Goal: Task Accomplishment & Management: Manage account settings

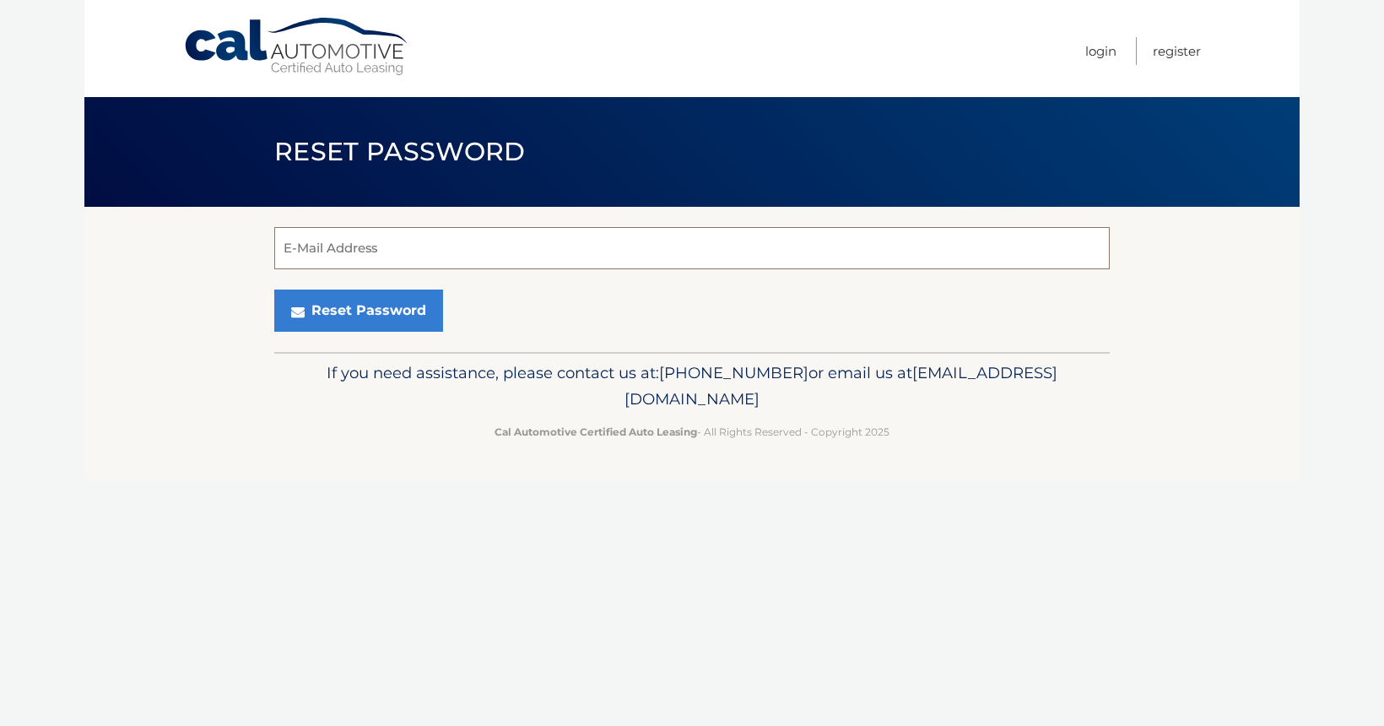
click at [921, 251] on input "E-Mail Address" at bounding box center [691, 248] width 835 height 42
type input "sun.reed@gmail.com"
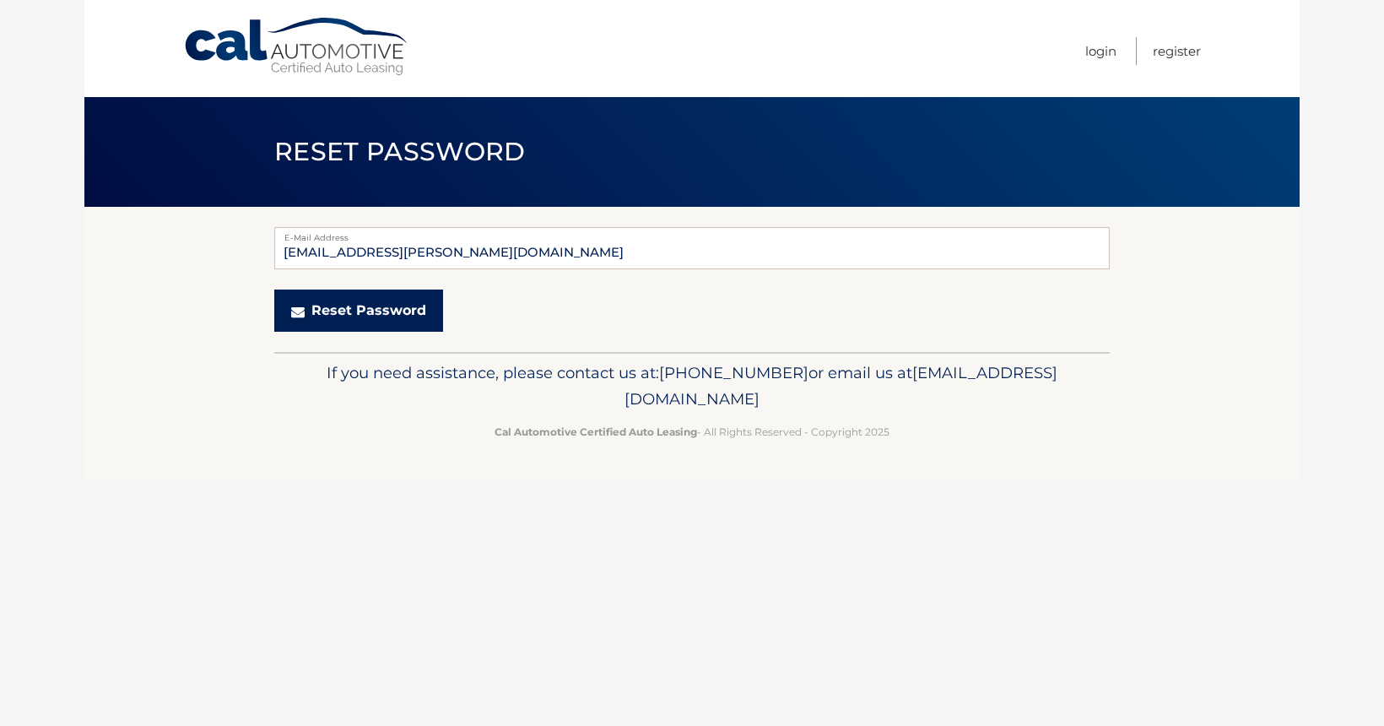
click at [390, 305] on button "Reset Password" at bounding box center [358, 310] width 169 height 42
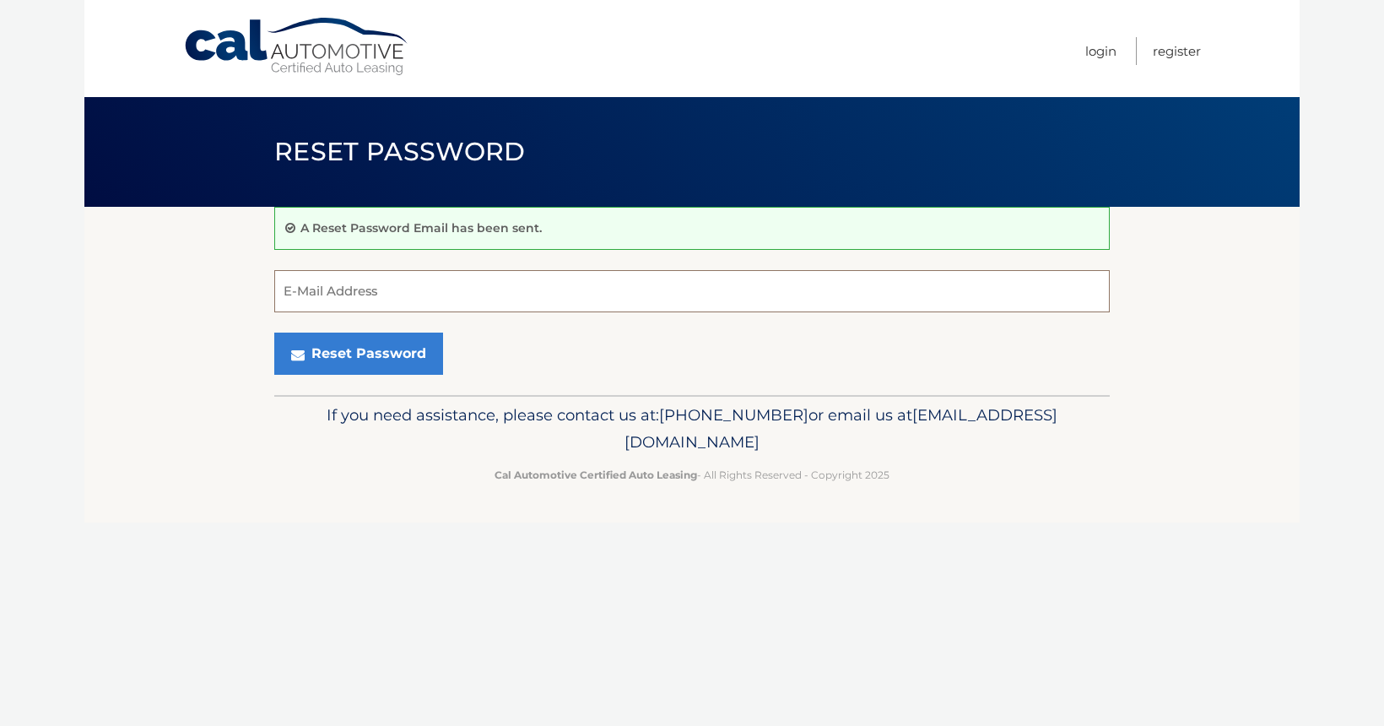
click at [430, 292] on input "E-Mail Address" at bounding box center [691, 291] width 835 height 42
type input "sun.reed@gmail.com"
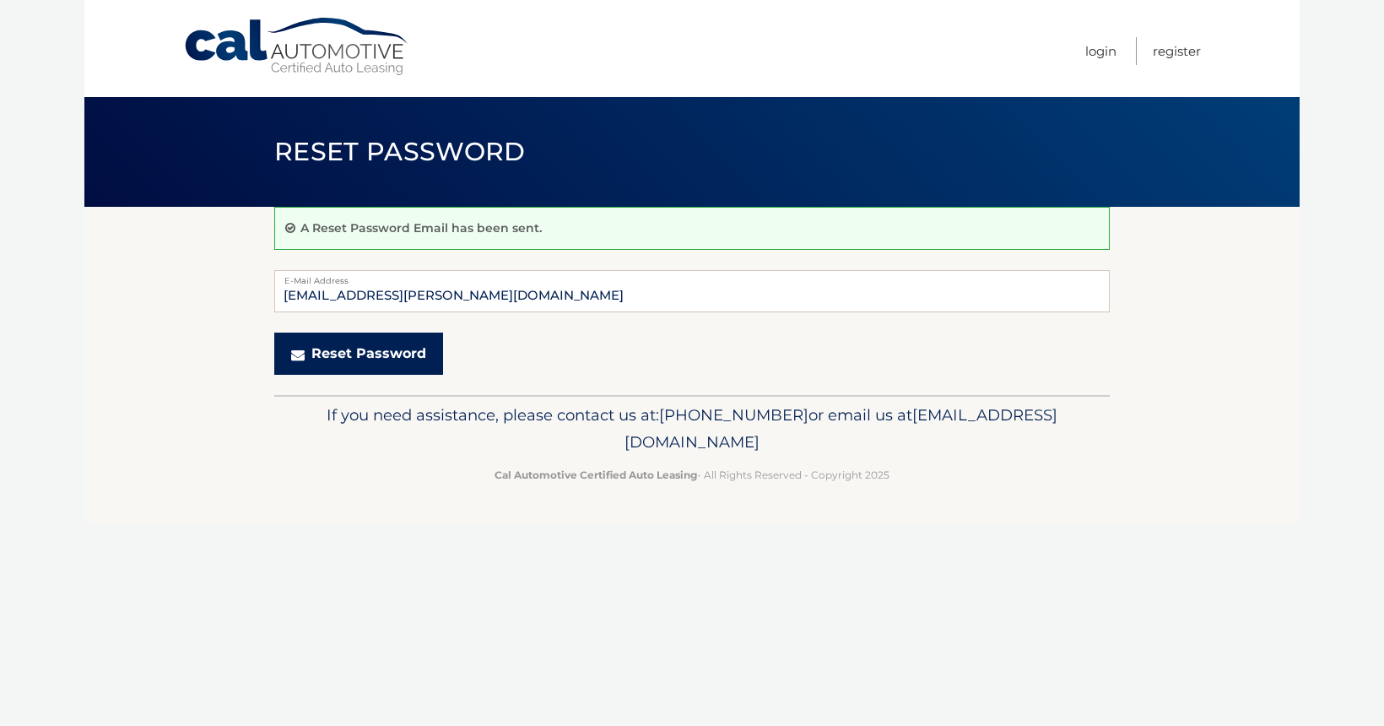
click at [365, 359] on button "Reset Password" at bounding box center [358, 353] width 169 height 42
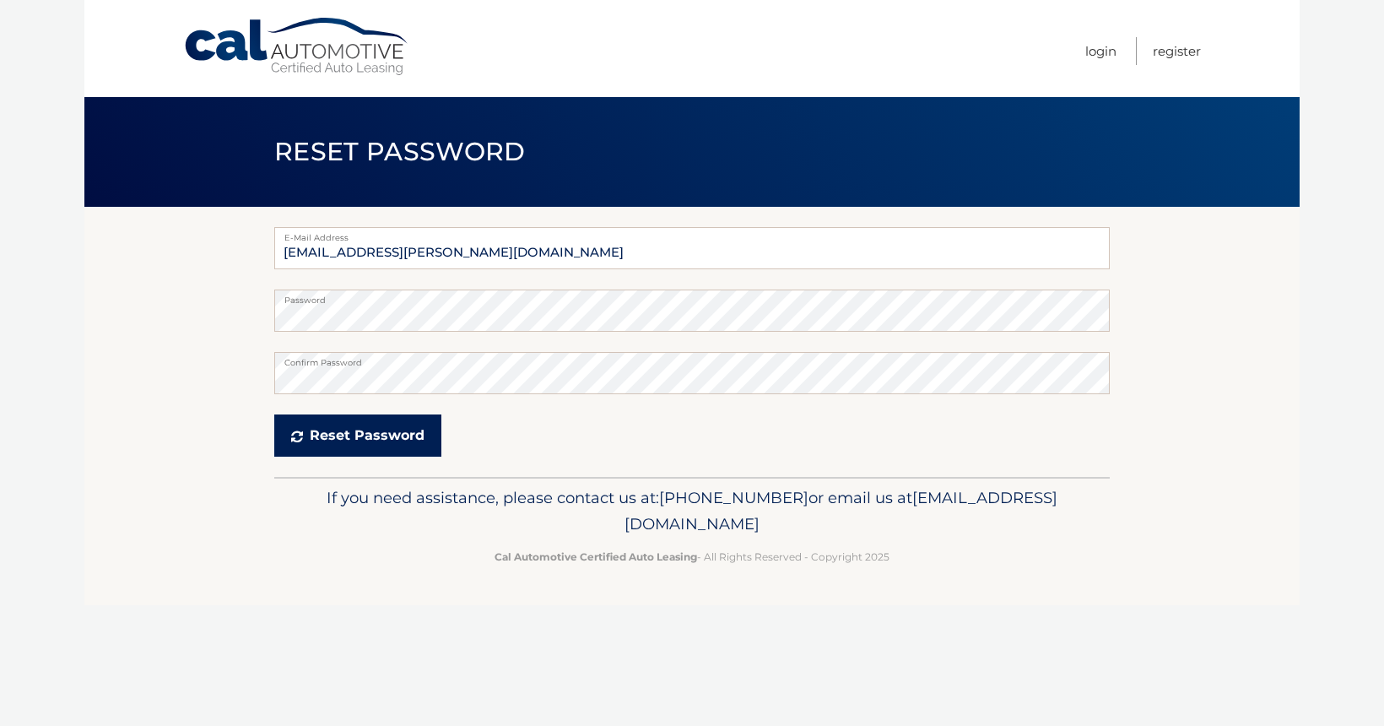
click at [323, 437] on button "Reset Password" at bounding box center [357, 435] width 167 height 42
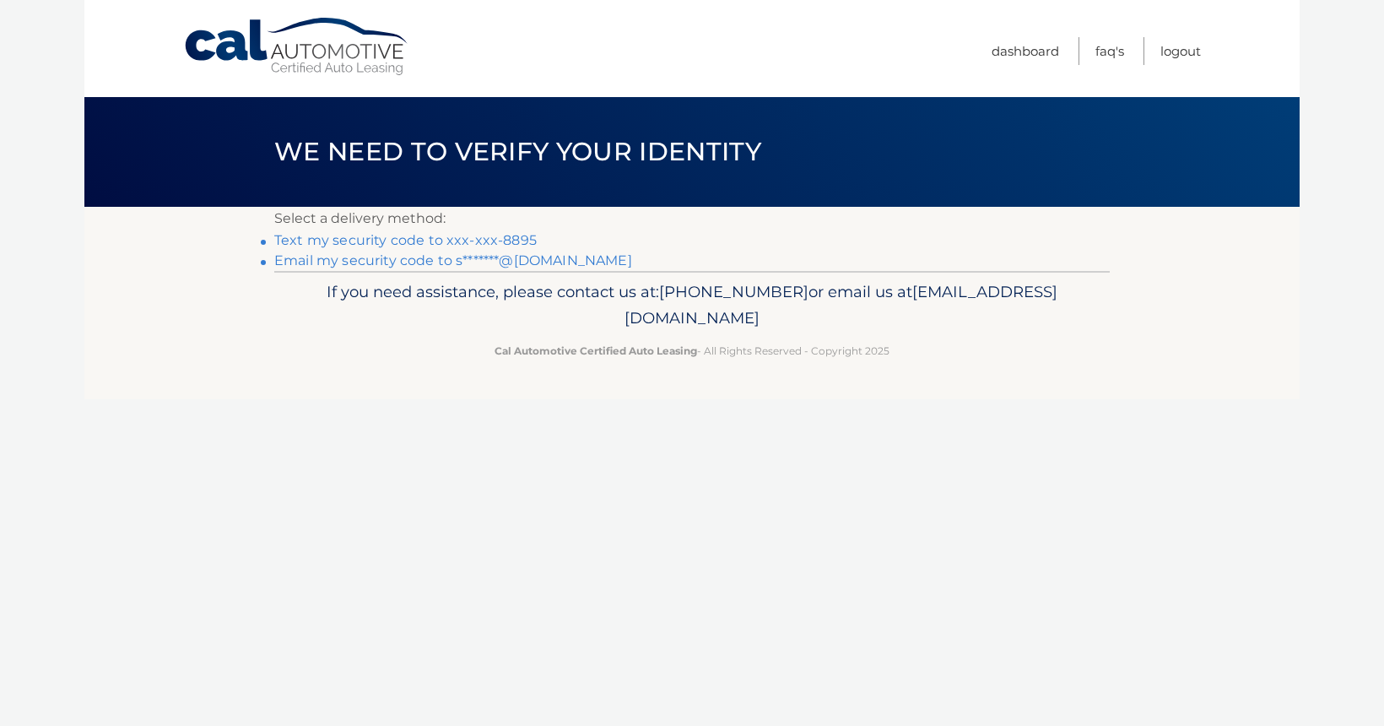
click at [428, 241] on link "Text my security code to xxx-xxx-8895" at bounding box center [405, 240] width 262 height 16
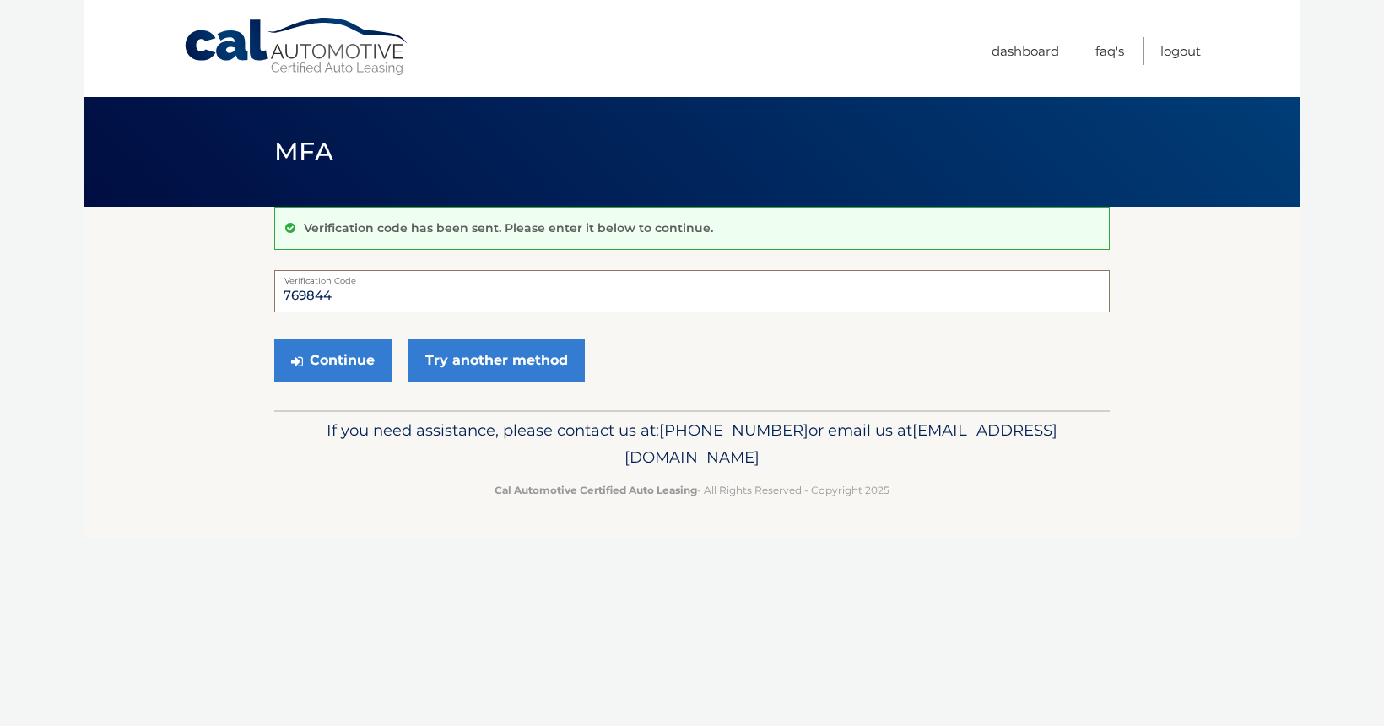
type input "769844"
click at [332, 359] on button "Continue" at bounding box center [332, 360] width 117 height 42
click at [347, 361] on button "Continue" at bounding box center [332, 360] width 117 height 42
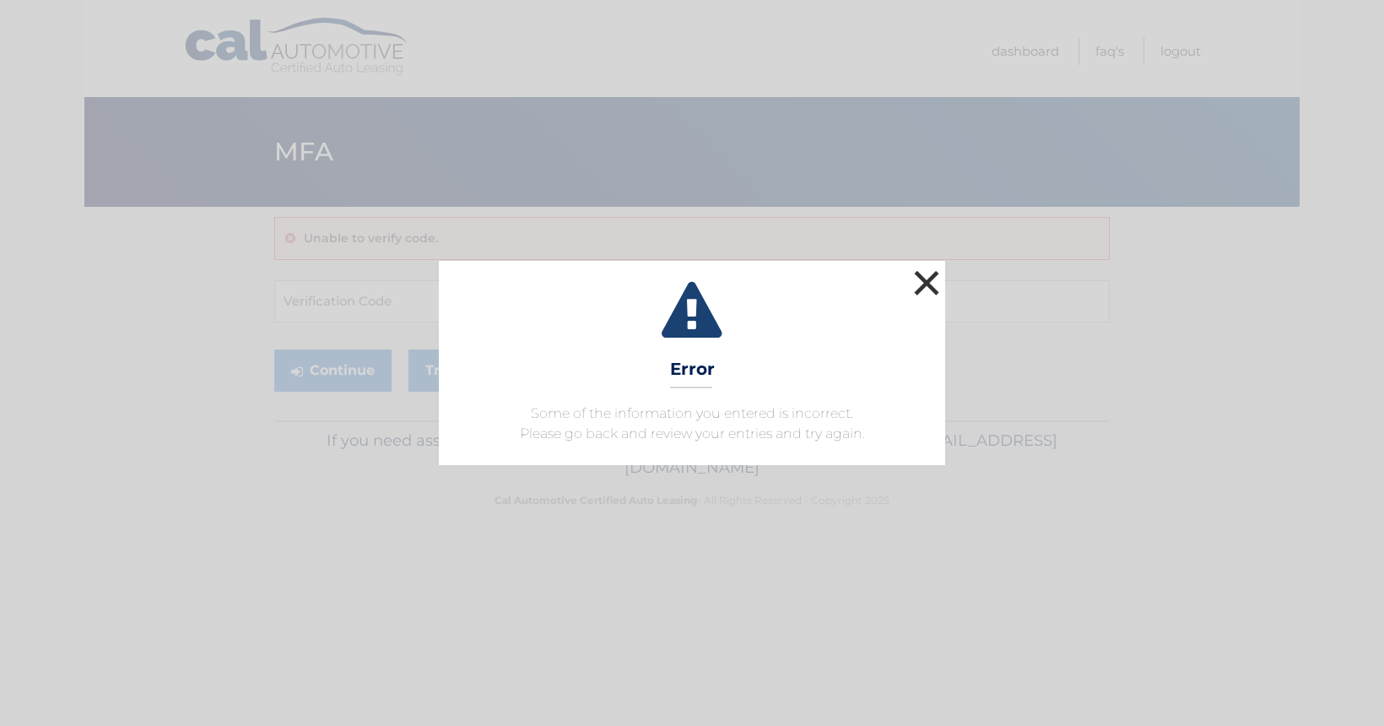
click at [928, 283] on button "×" at bounding box center [926, 283] width 34 height 34
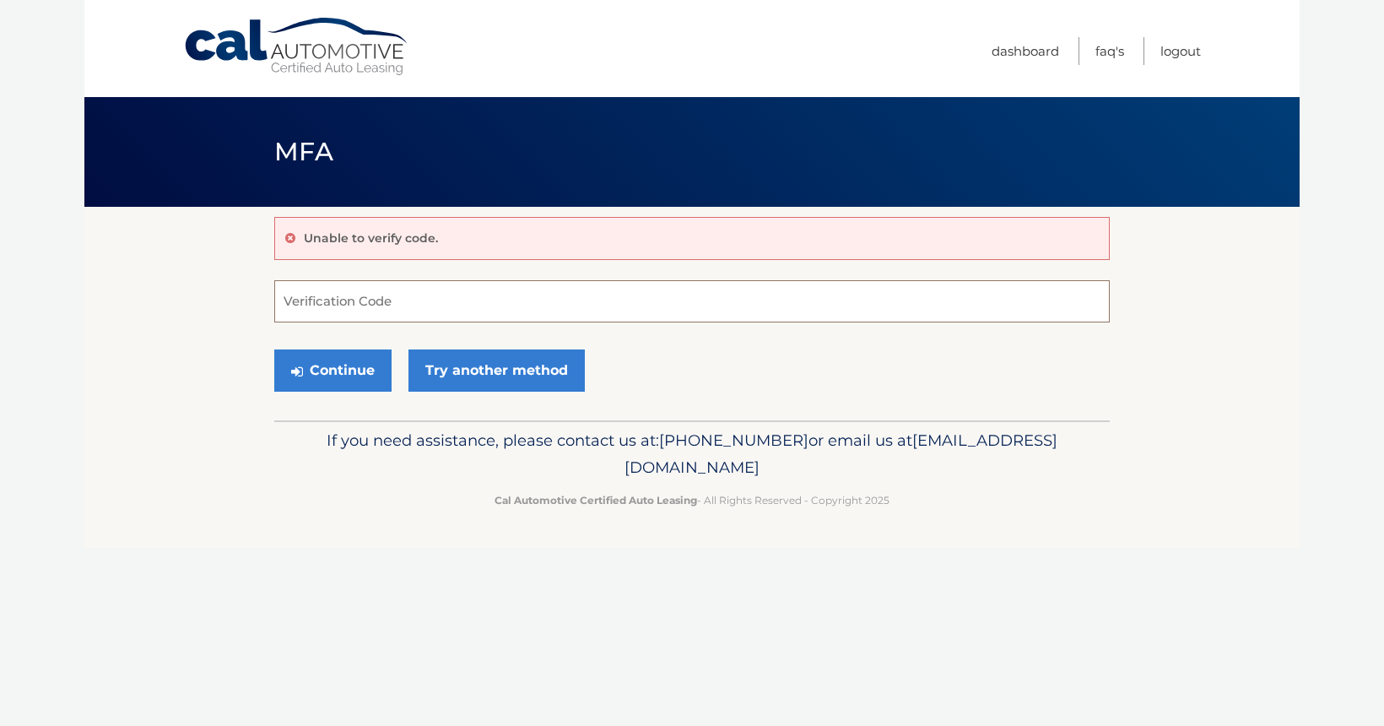
click at [559, 311] on input "Verification Code" at bounding box center [691, 301] width 835 height 42
type input "935733"
click at [332, 370] on button "Continue" at bounding box center [332, 370] width 117 height 42
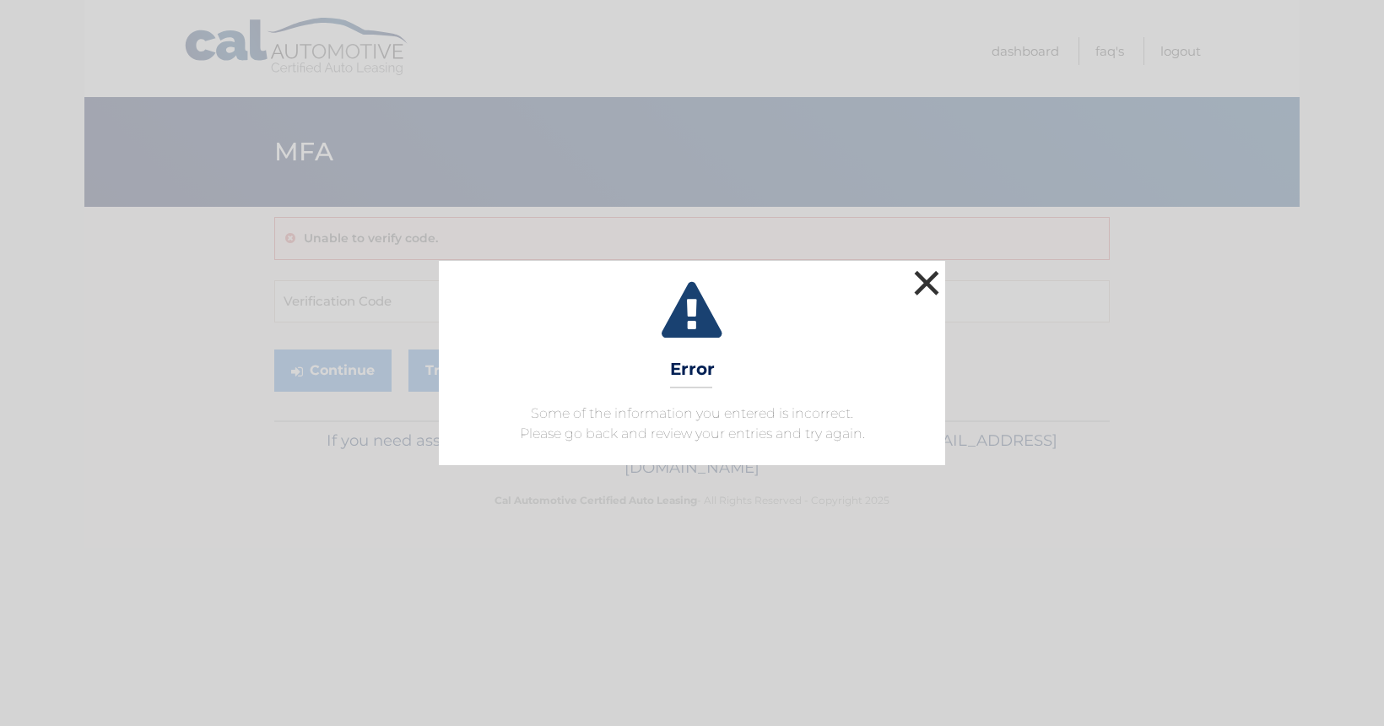
click at [926, 283] on button "×" at bounding box center [926, 283] width 34 height 34
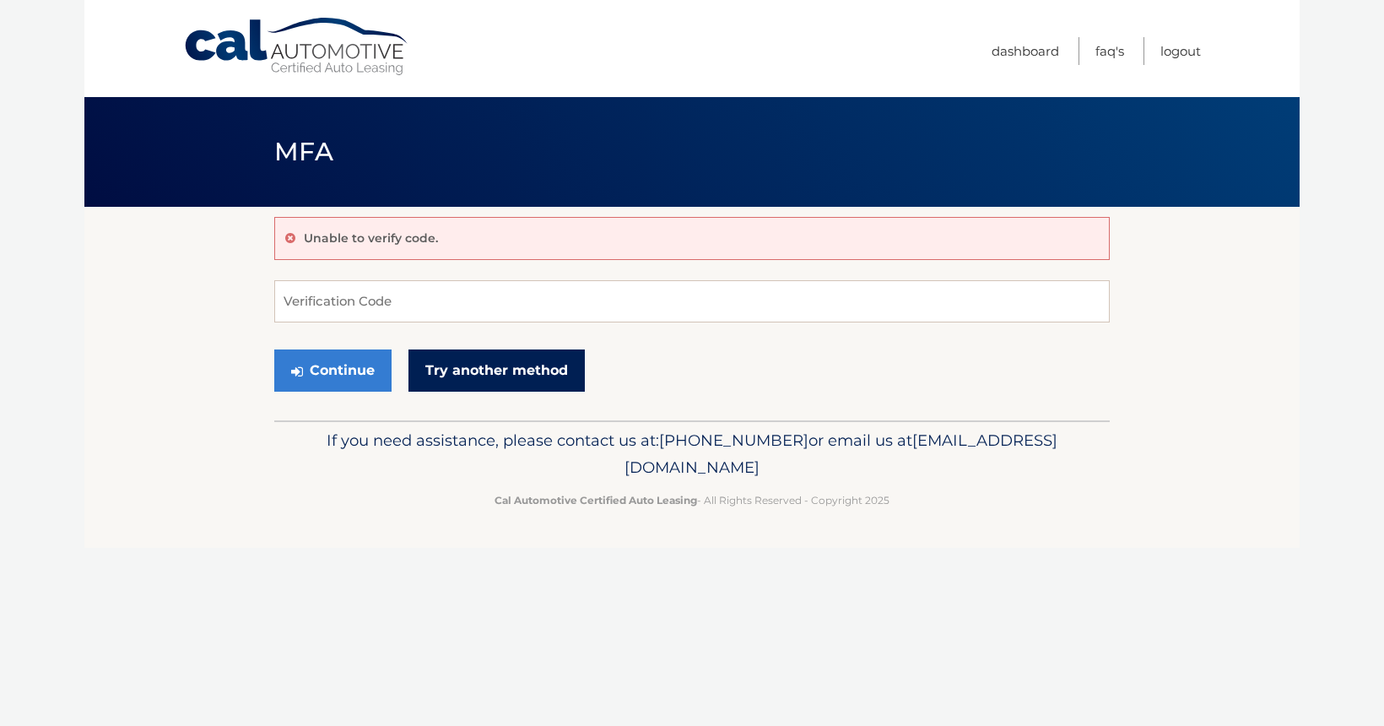
click at [561, 373] on link "Try another method" at bounding box center [496, 370] width 176 height 42
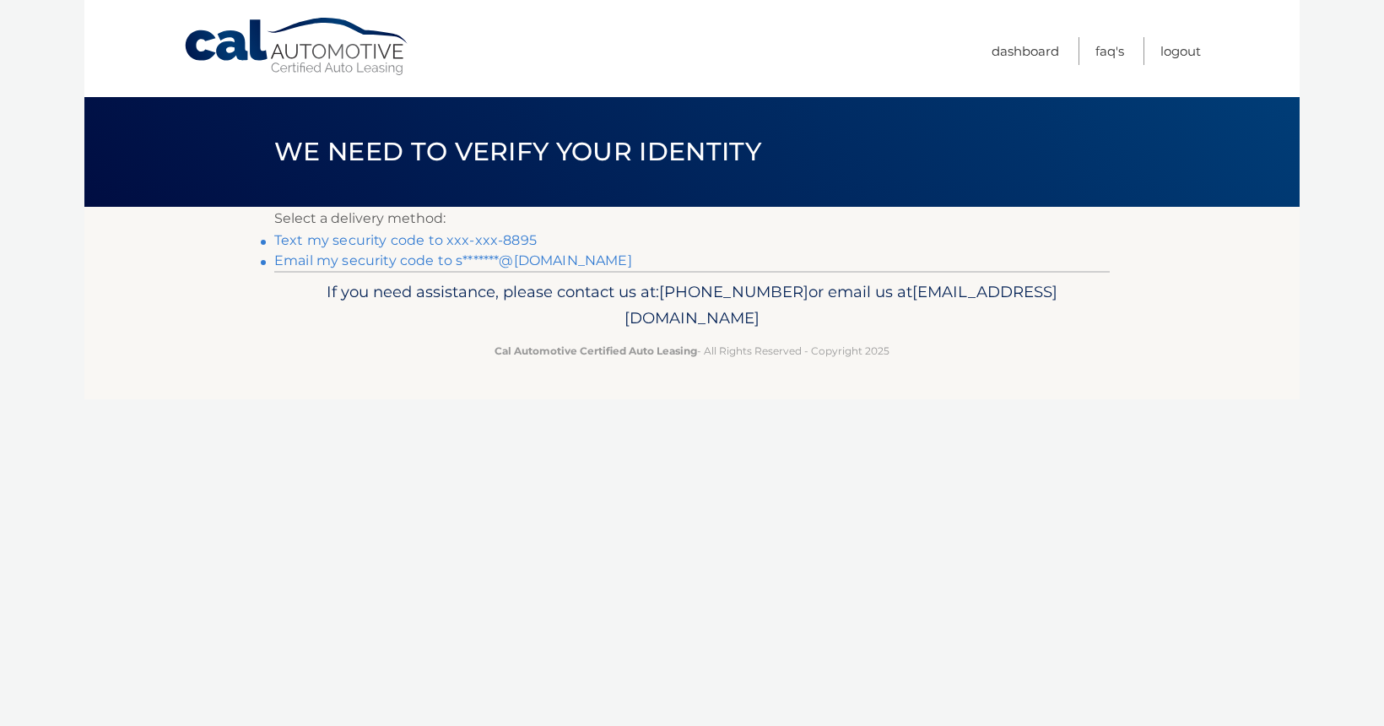
click at [438, 243] on link "Text my security code to xxx-xxx-8895" at bounding box center [405, 240] width 262 height 16
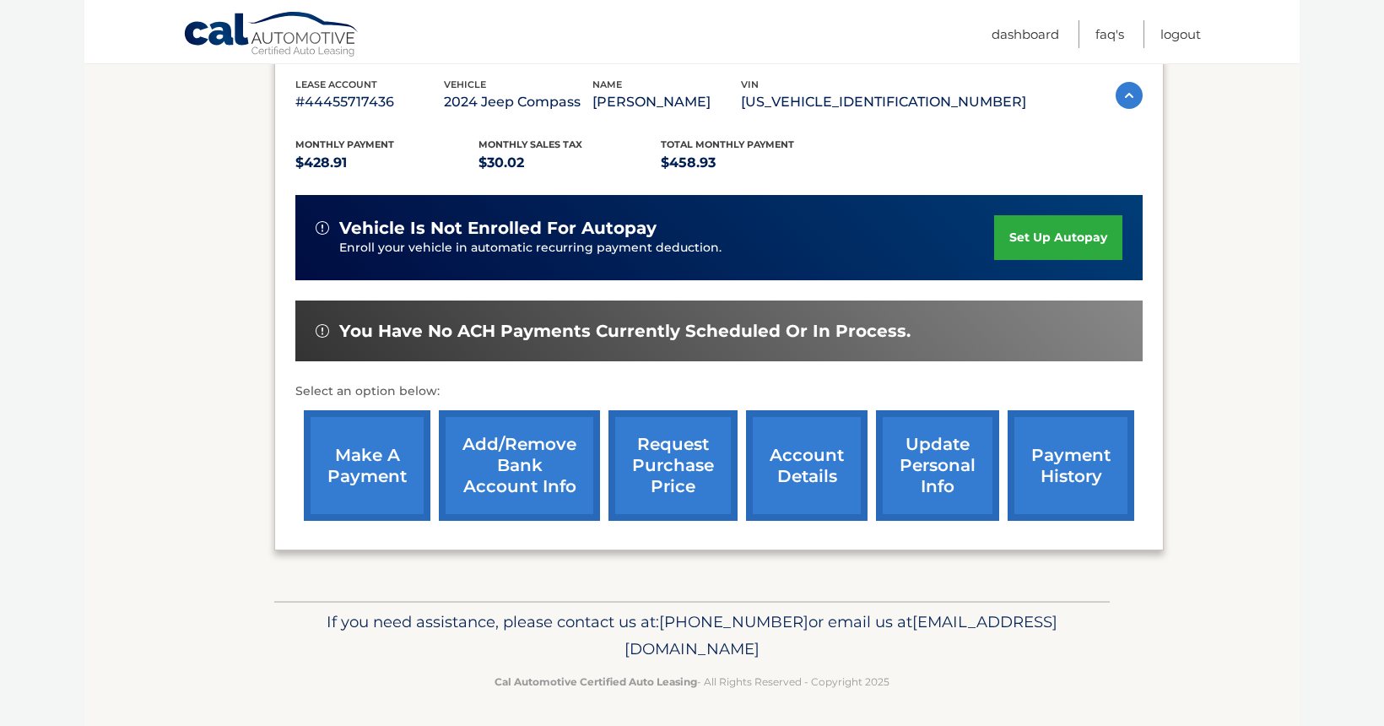
scroll to position [293, 0]
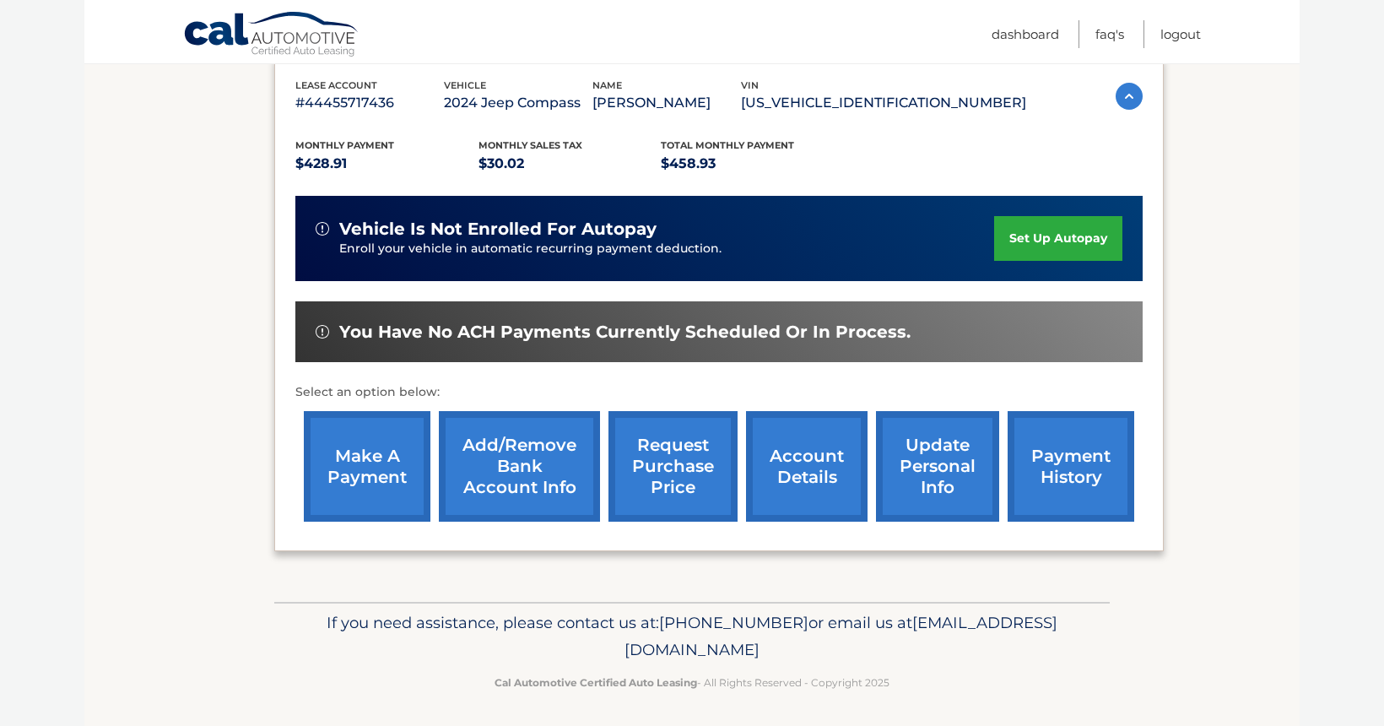
click at [354, 474] on link "make a payment" at bounding box center [367, 466] width 127 height 111
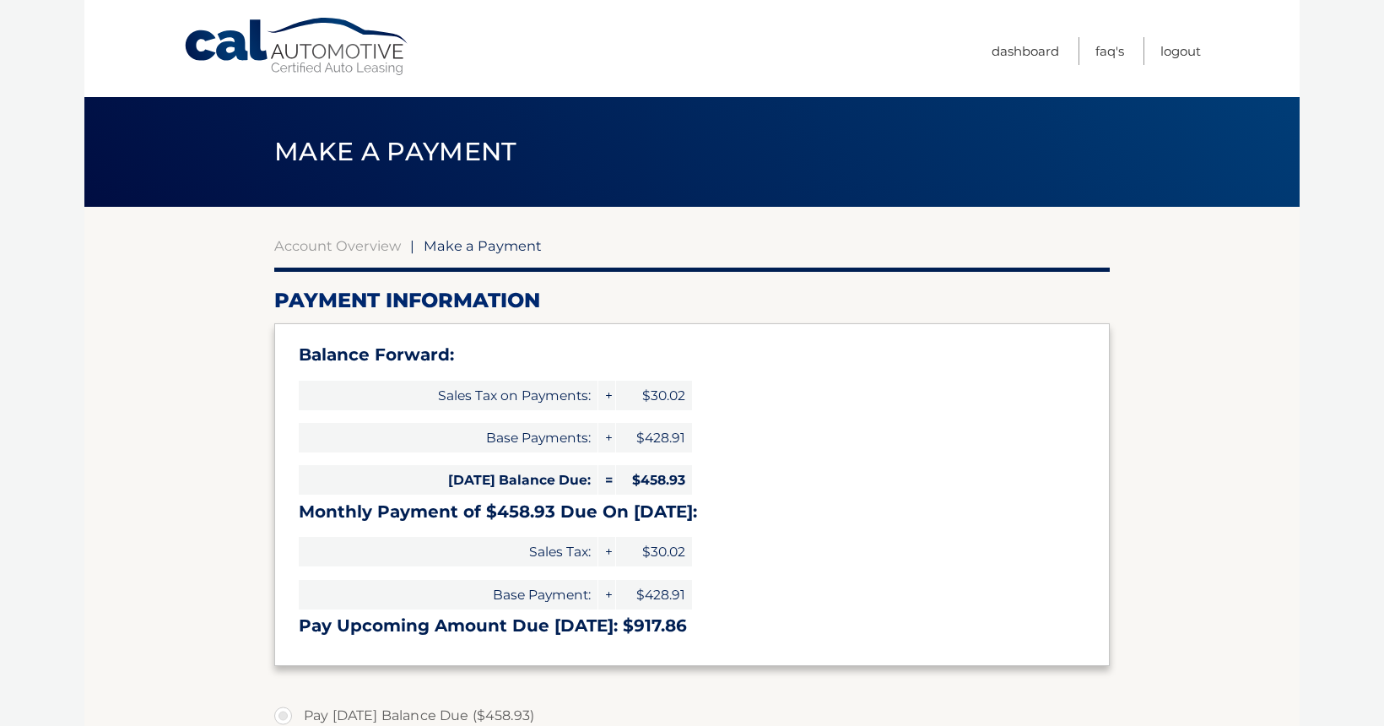
select select "ODkxMjczZjAtNjNkYS00M2YwLWJiYjAtMmZhYWZjYzgwZDhj"
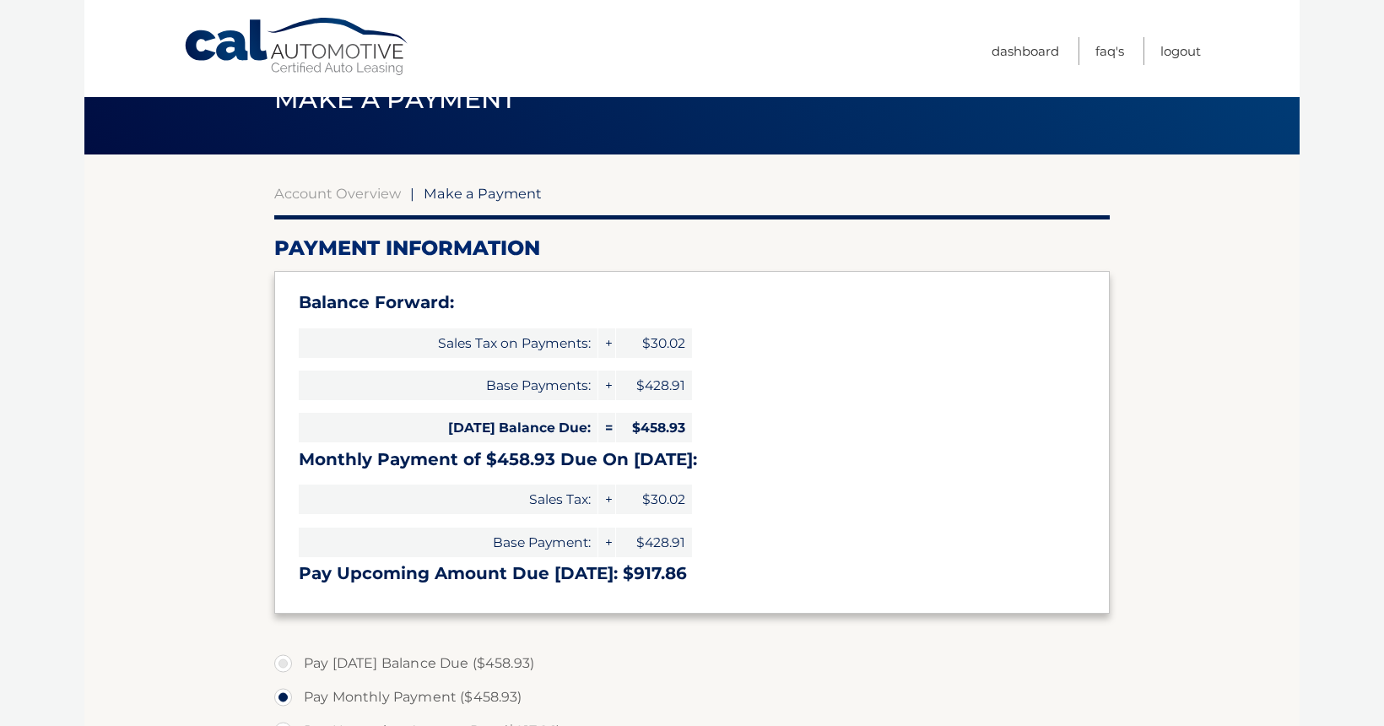
scroll to position [39, 0]
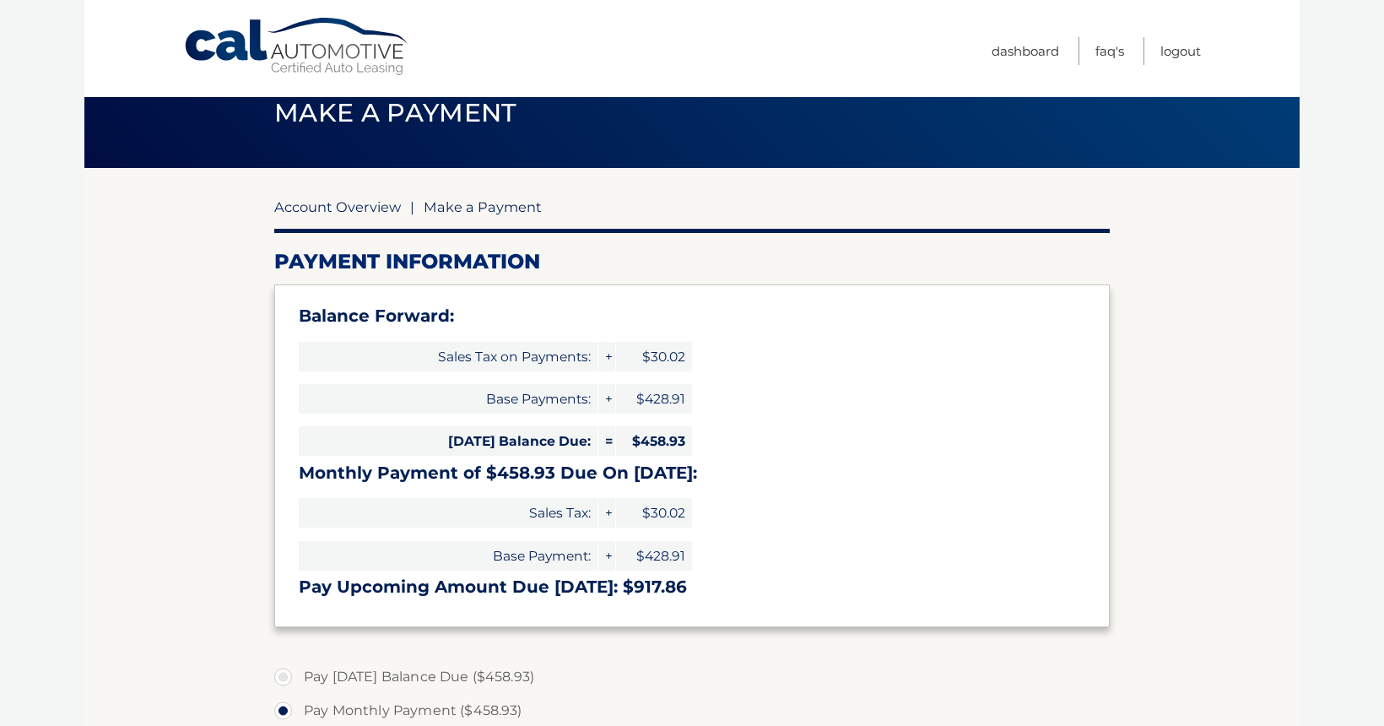
click at [338, 202] on link "Account Overview" at bounding box center [337, 206] width 127 height 17
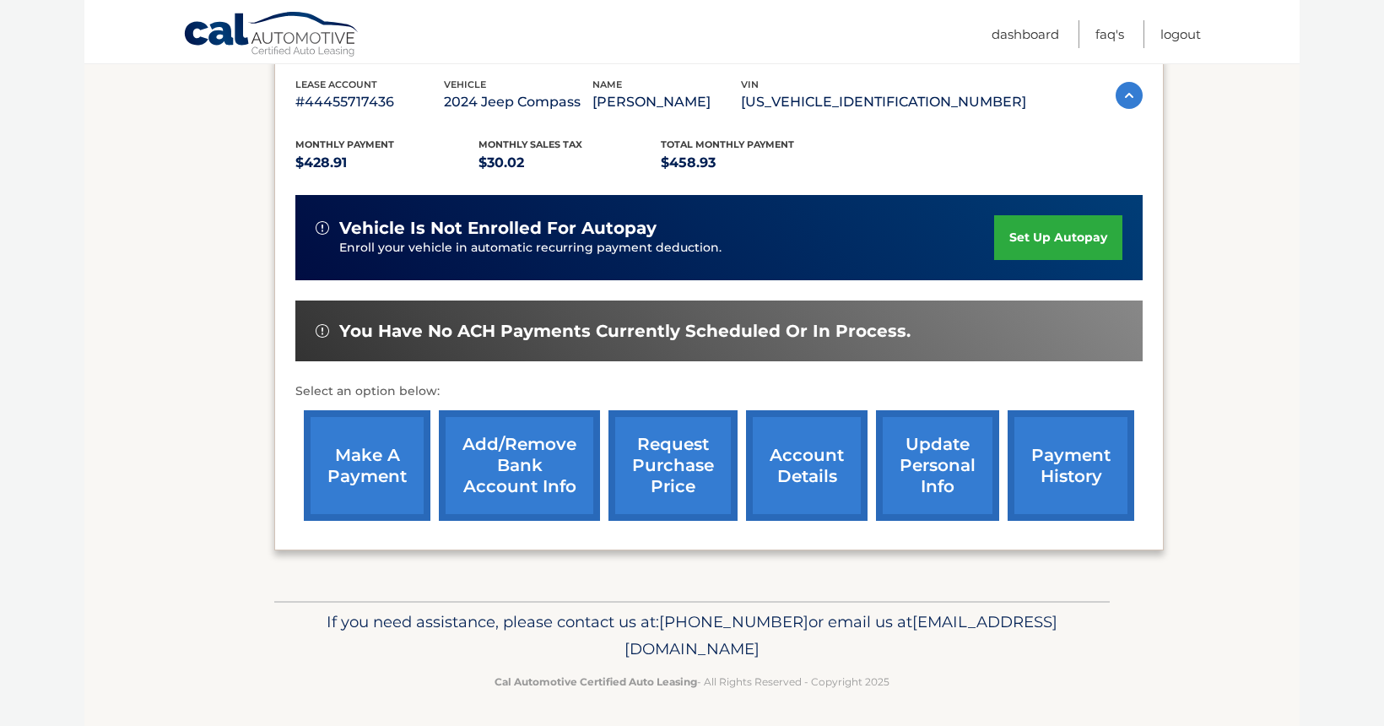
scroll to position [293, 0]
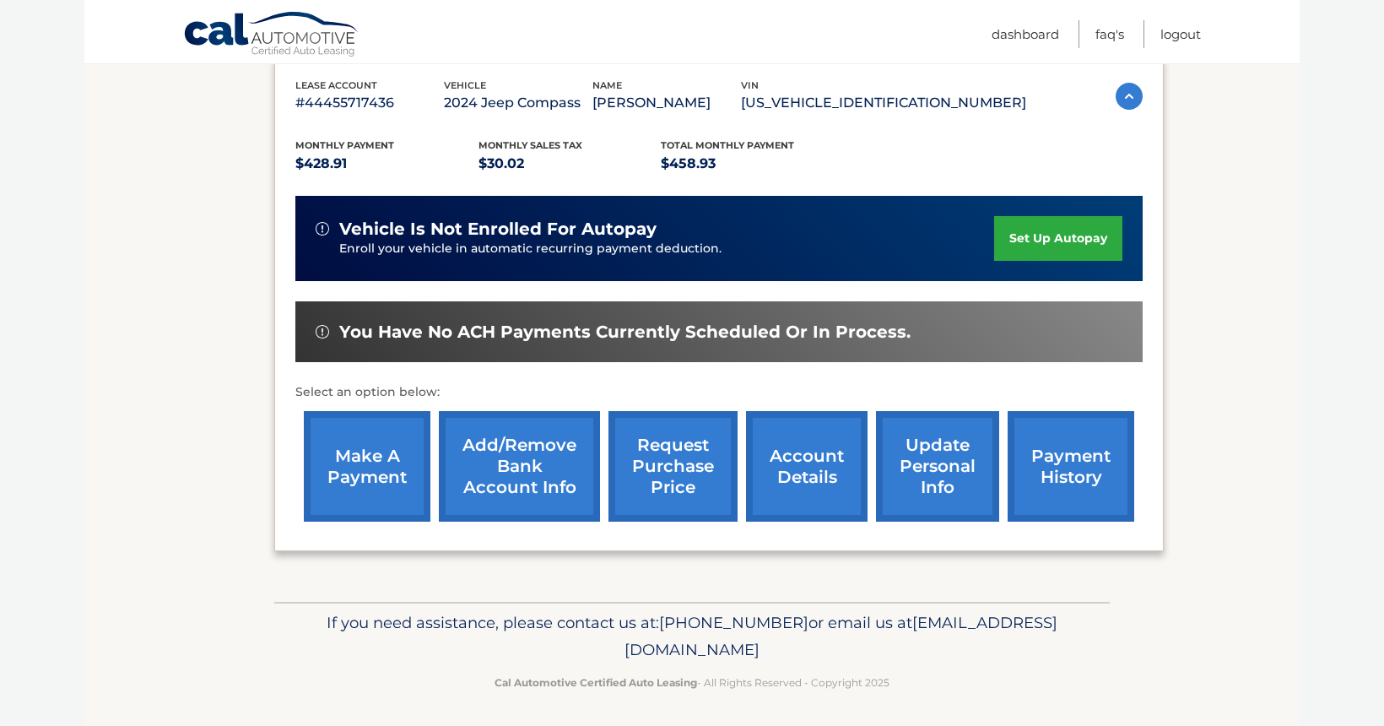
click at [1088, 488] on link "payment history" at bounding box center [1070, 466] width 127 height 111
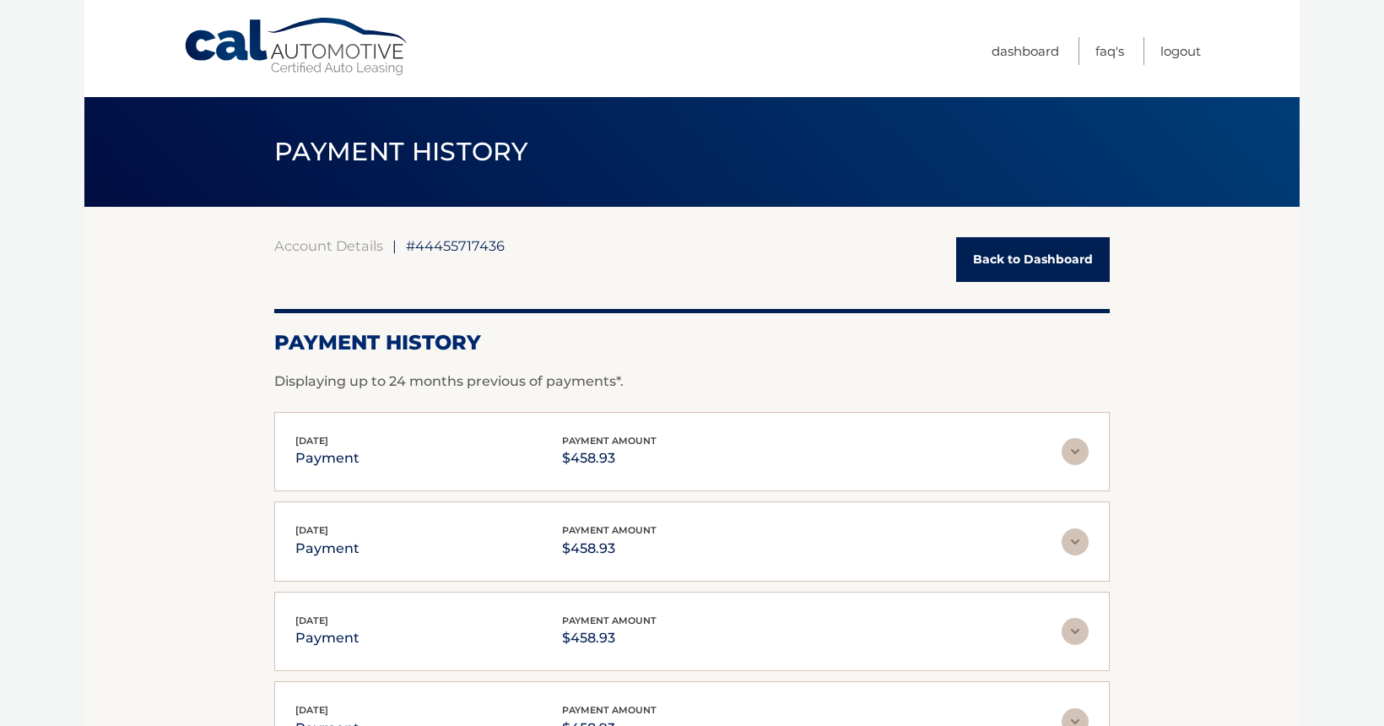
click at [1014, 269] on link "Back to Dashboard" at bounding box center [1033, 259] width 154 height 45
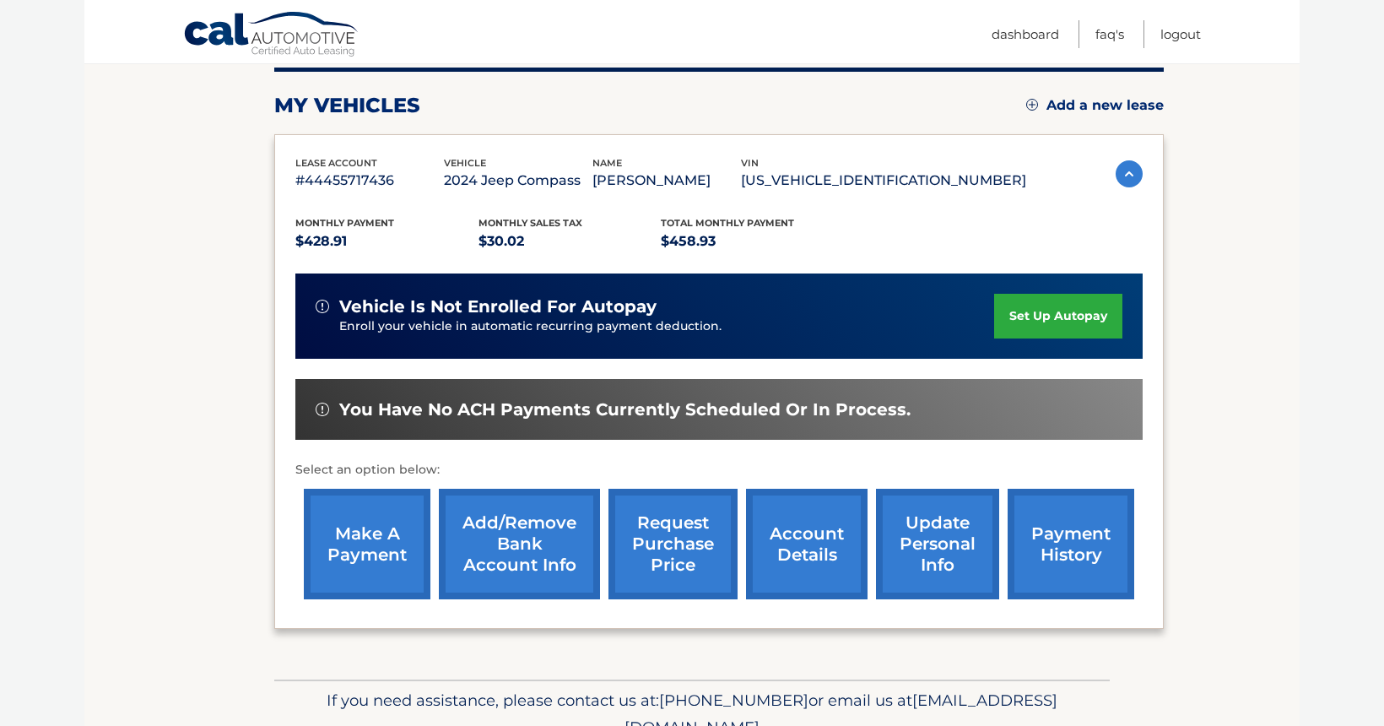
scroll to position [246, 0]
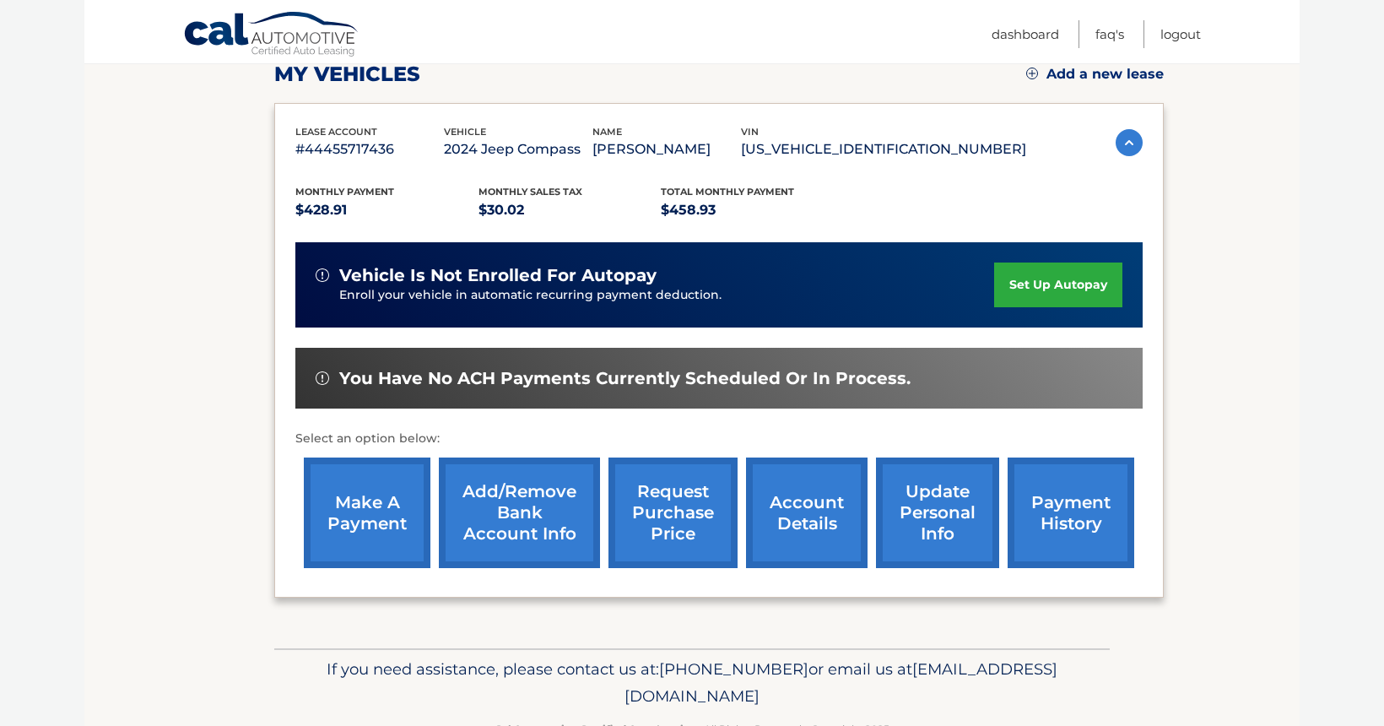
click at [348, 508] on link "make a payment" at bounding box center [367, 512] width 127 height 111
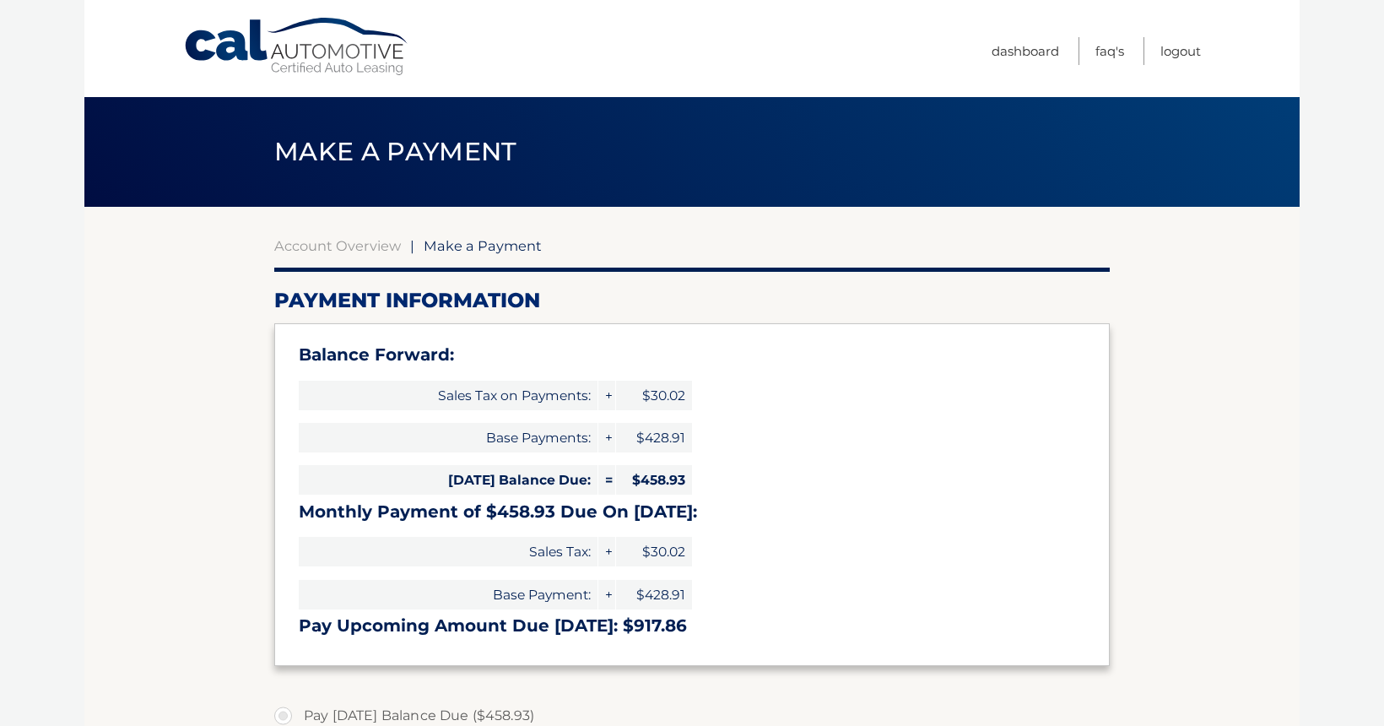
select select "ODkxMjczZjAtNjNkYS00M2YwLWJiYjAtMmZhYWZjYzgwZDhj"
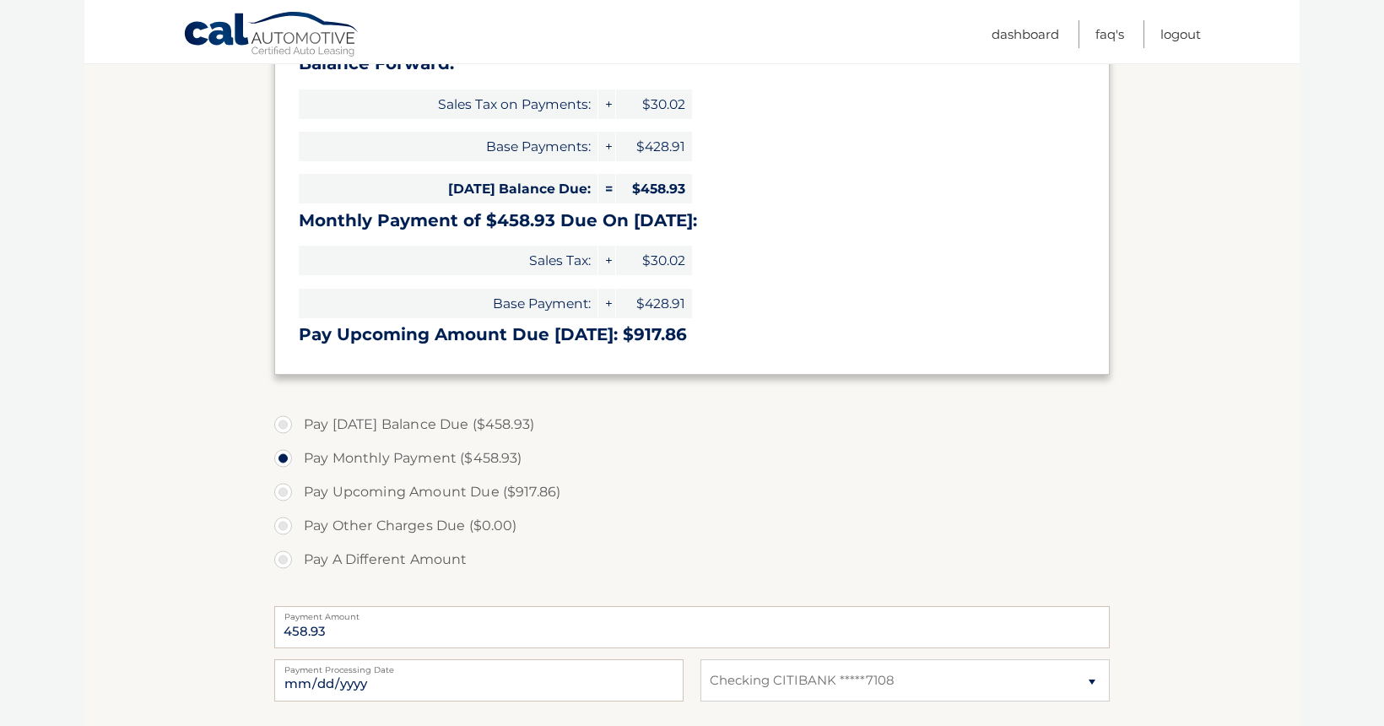
scroll to position [293, 0]
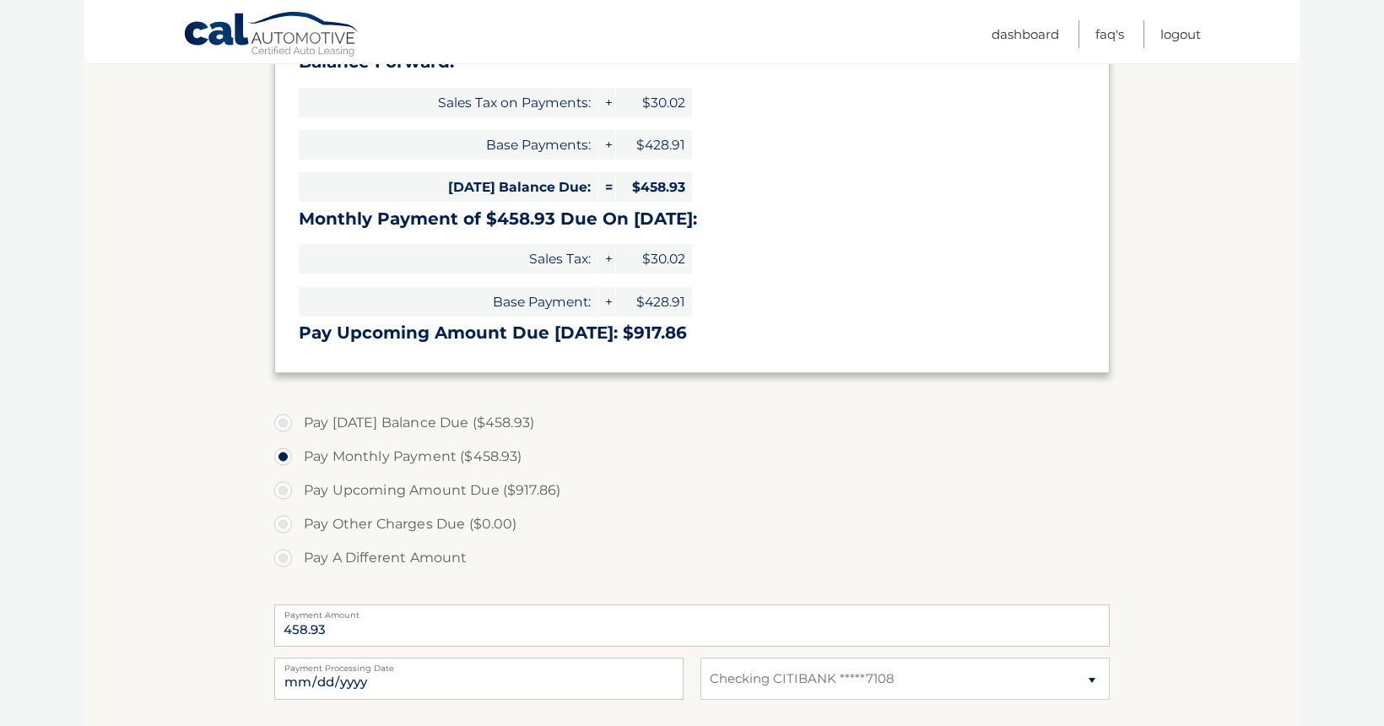
click at [387, 420] on label "Pay [DATE] Balance Due ($458.93)" at bounding box center [691, 423] width 835 height 34
click at [298, 420] on input "Pay [DATE] Balance Due ($458.93)" at bounding box center [289, 419] width 17 height 27
radio input "true"
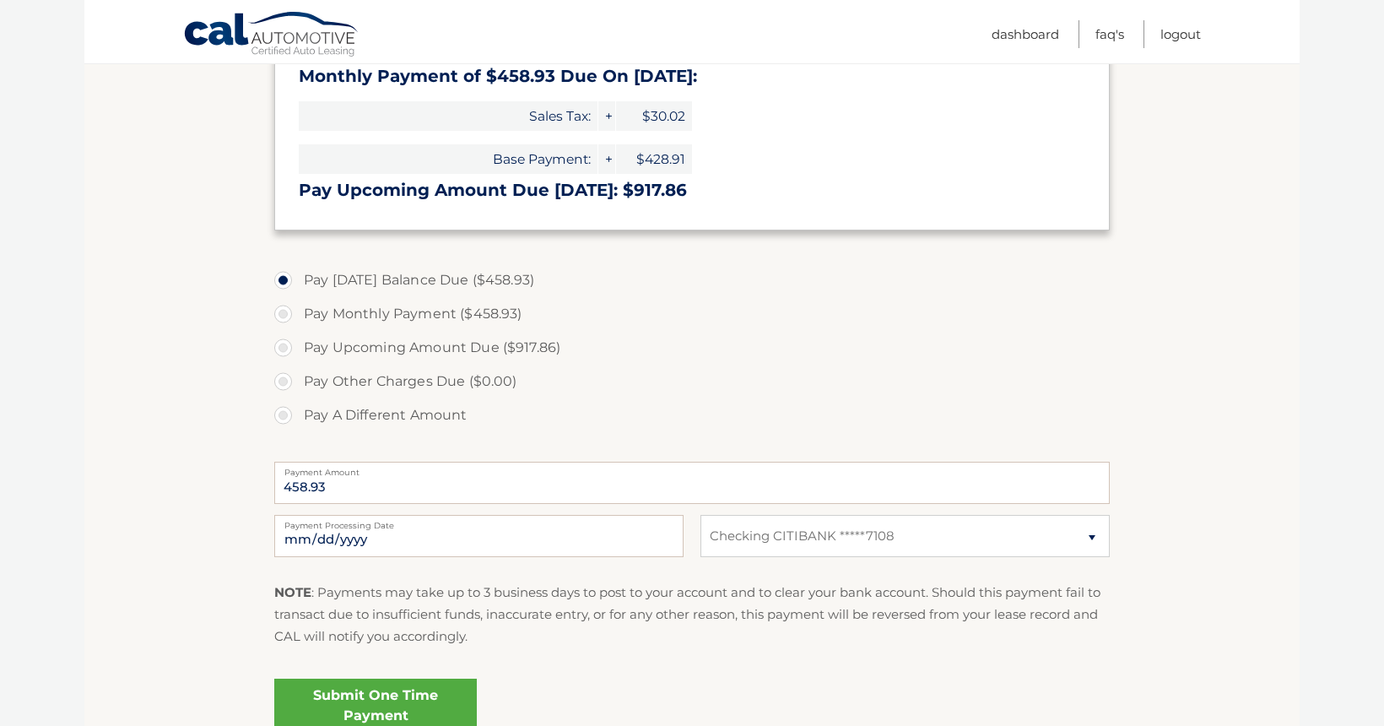
scroll to position [456, 0]
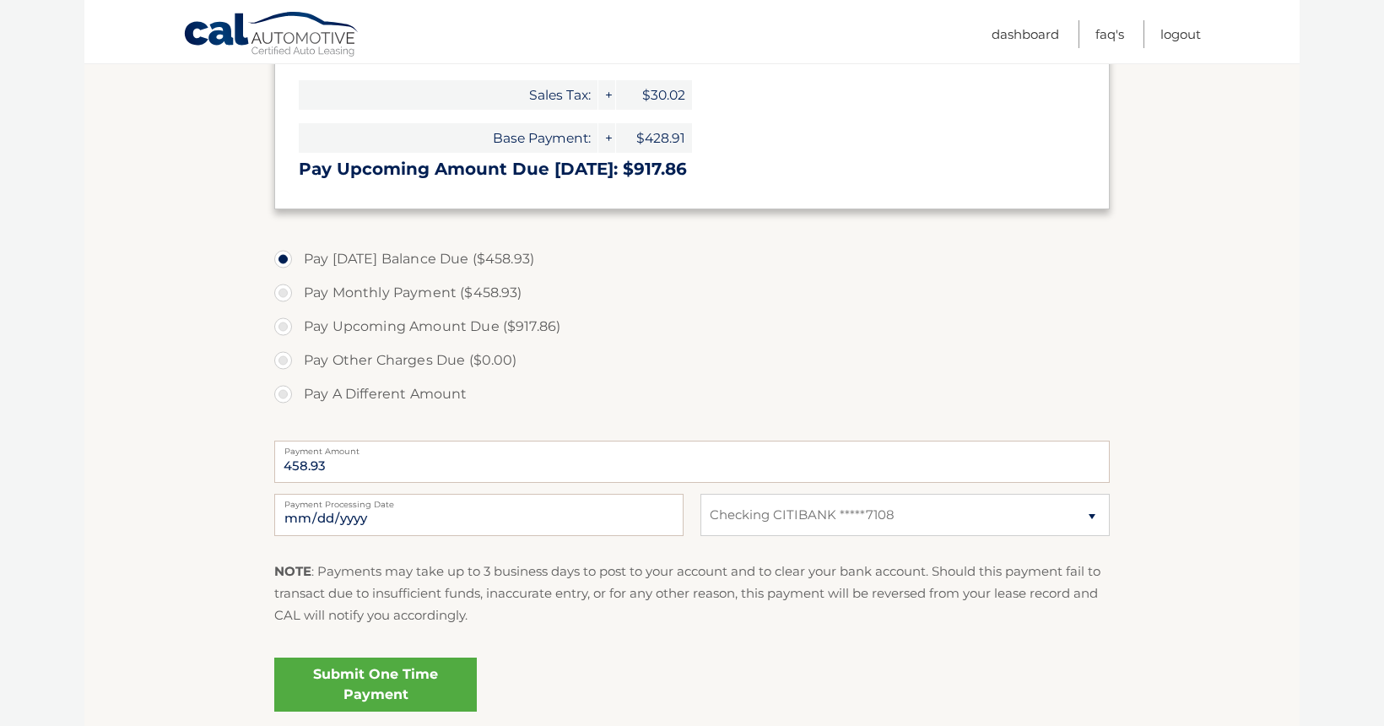
click at [397, 697] on link "Submit One Time Payment" at bounding box center [375, 684] width 202 height 54
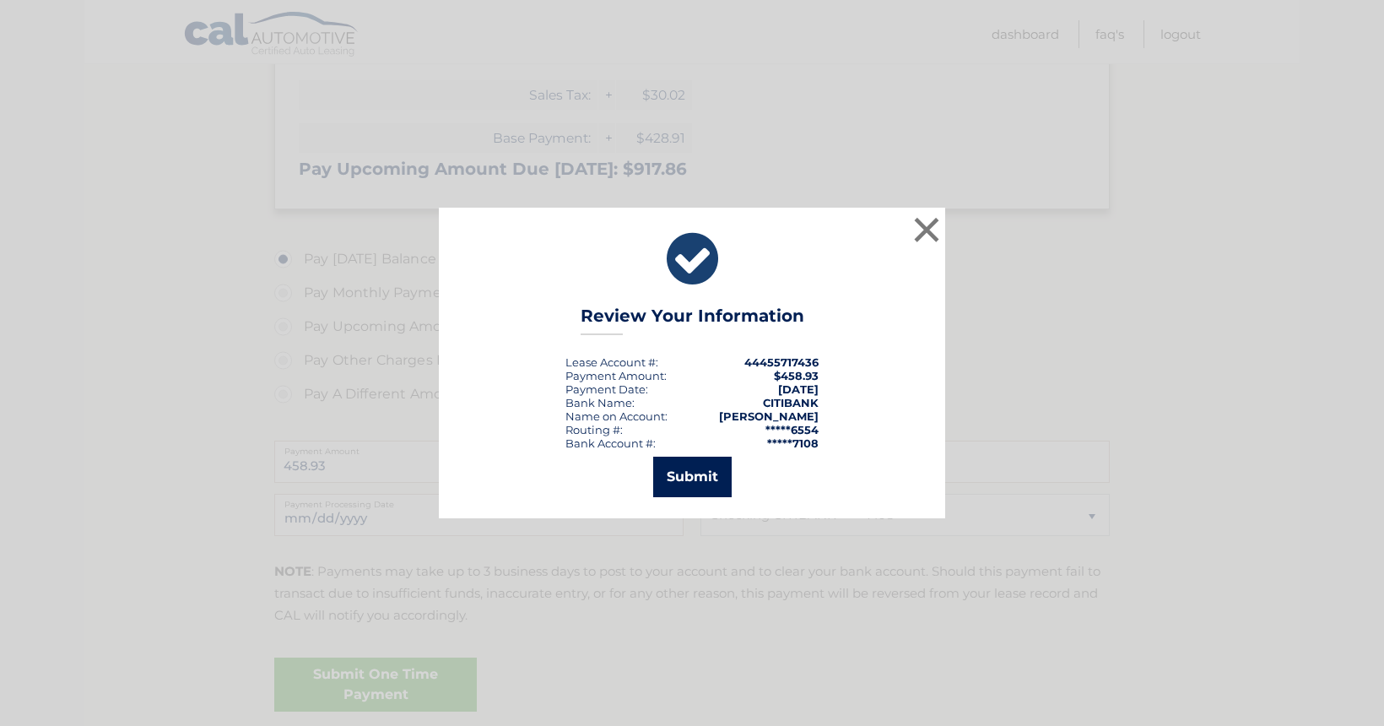
click at [716, 480] on button "Submit" at bounding box center [692, 476] width 78 height 40
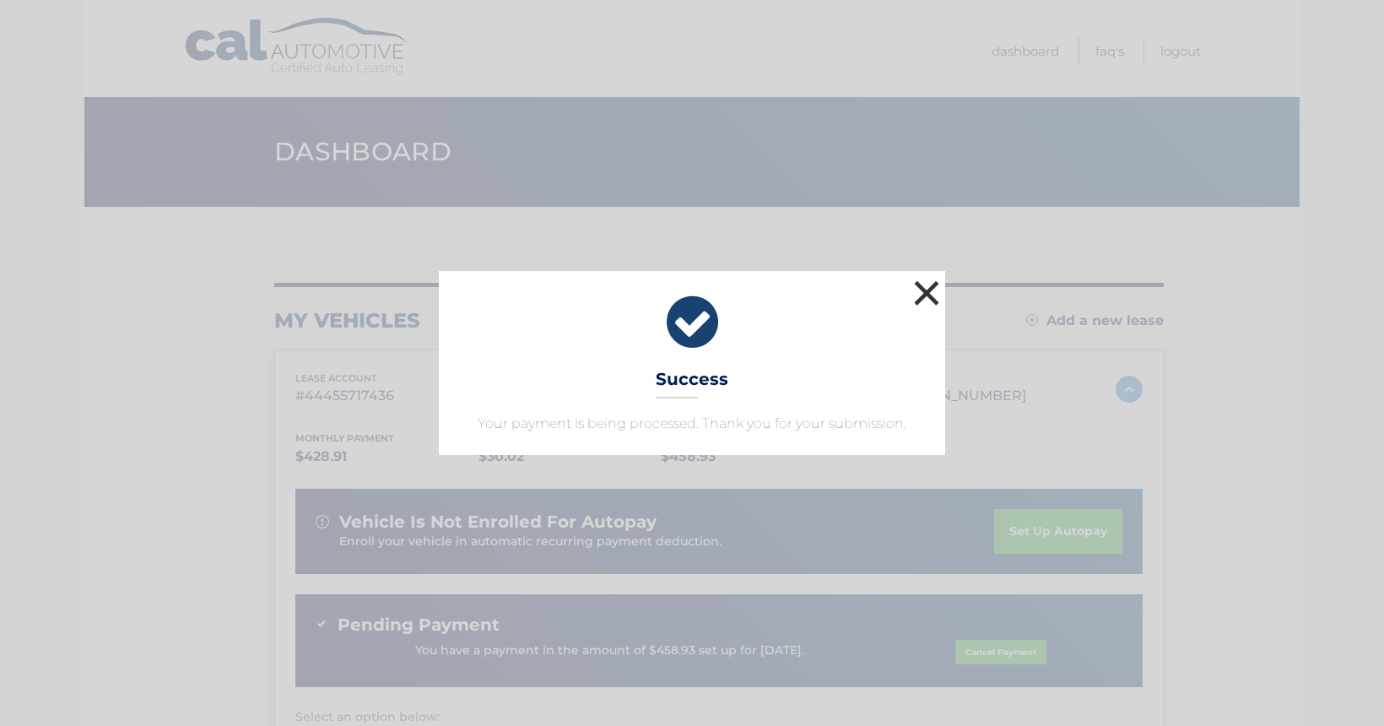
click at [934, 299] on button "×" at bounding box center [926, 293] width 34 height 34
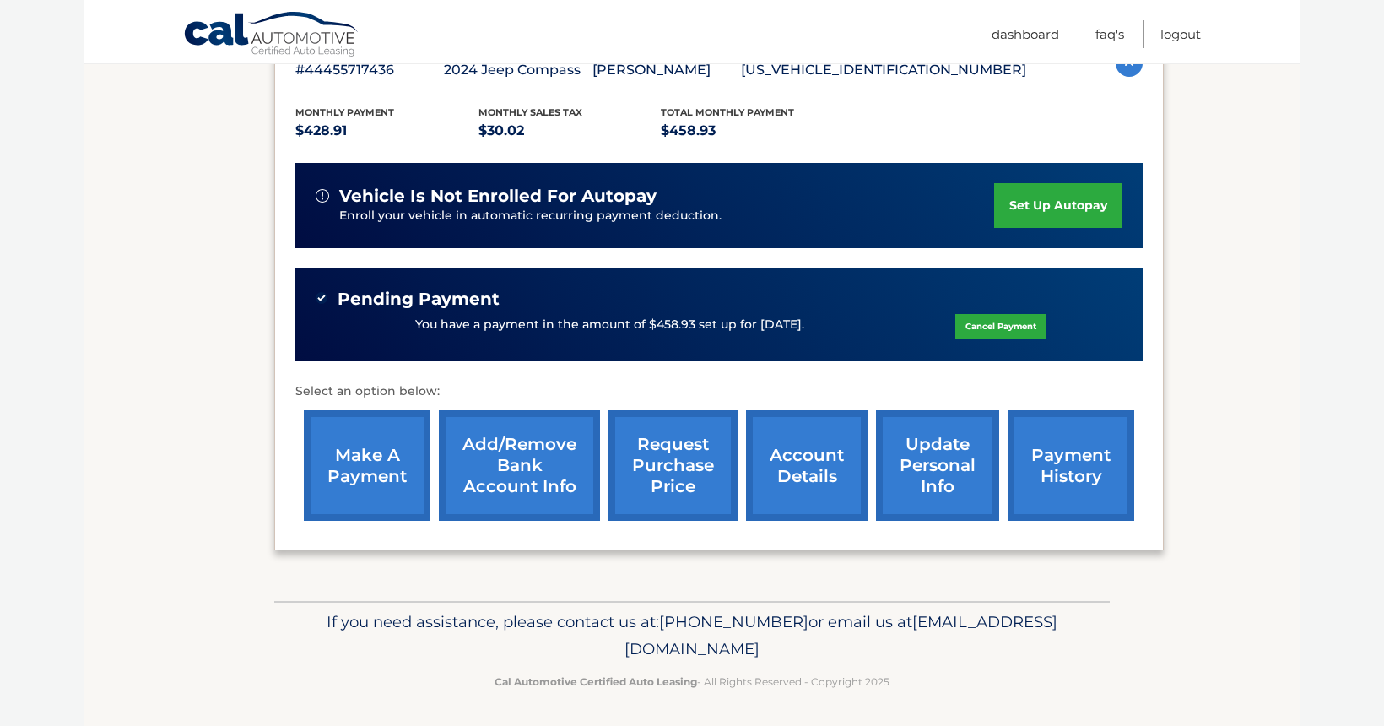
scroll to position [324, 0]
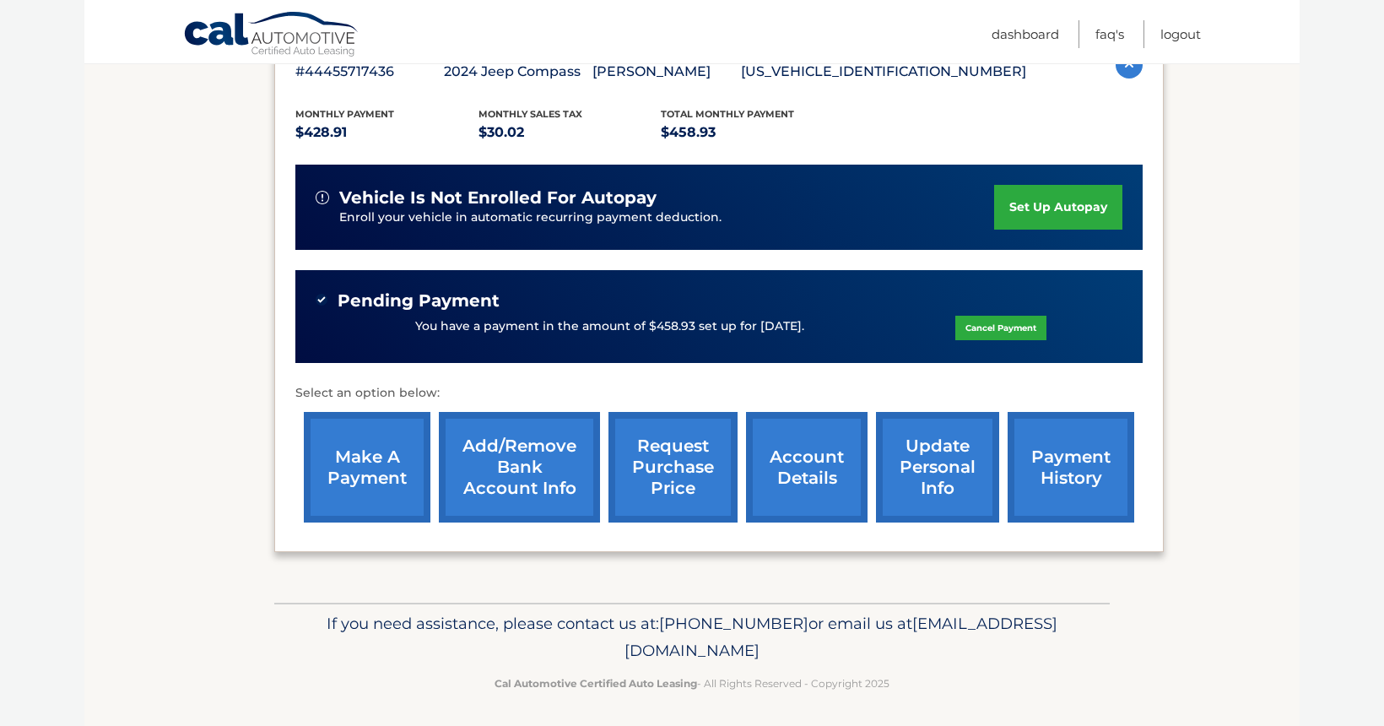
click at [807, 486] on link "account details" at bounding box center [806, 467] width 121 height 111
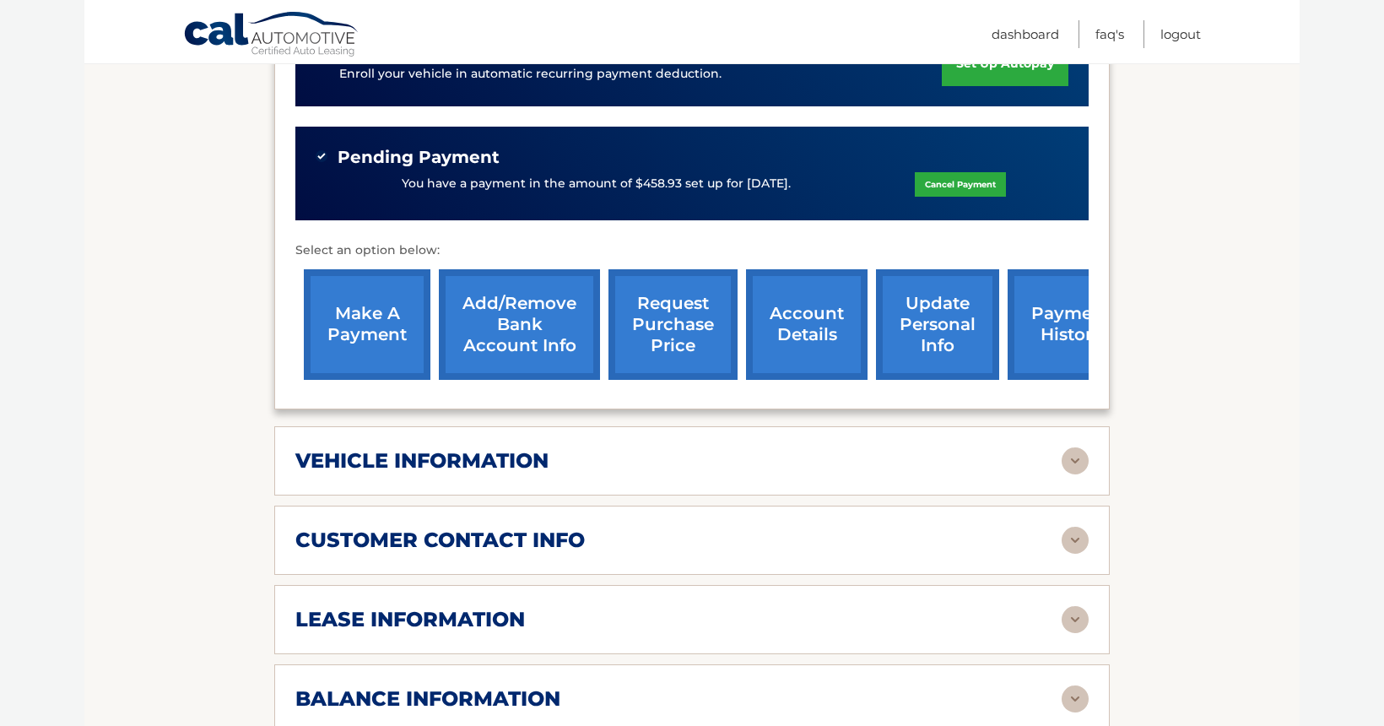
scroll to position [533, 0]
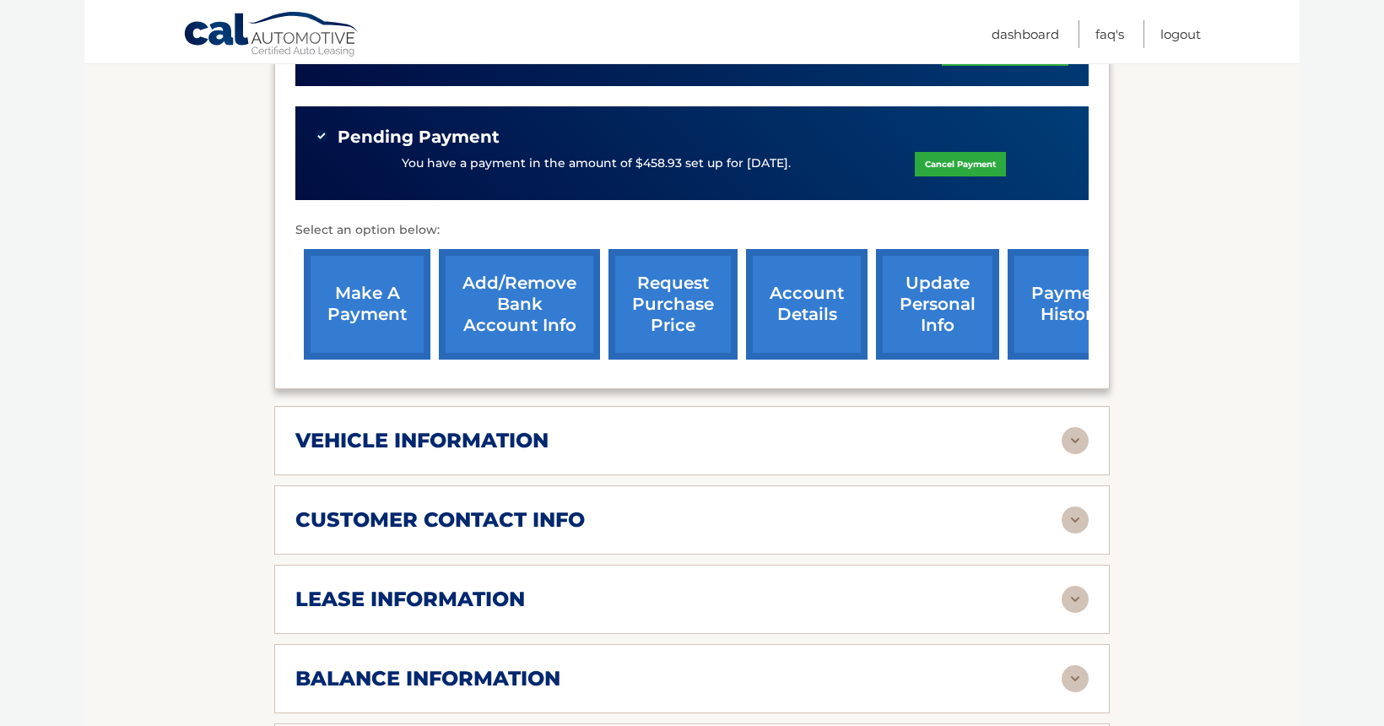
click at [933, 280] on link "update personal info" at bounding box center [937, 304] width 123 height 111
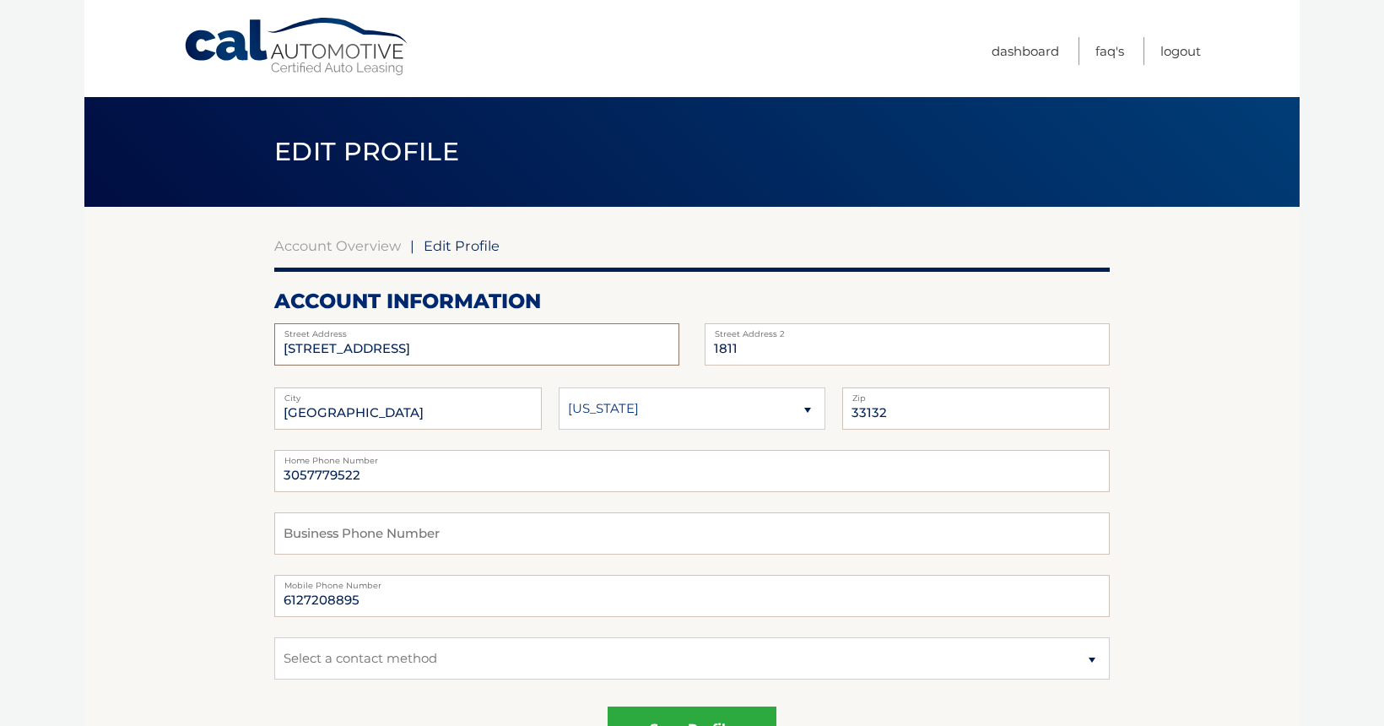
click at [518, 359] on input "[STREET_ADDRESS]" at bounding box center [476, 344] width 405 height 42
drag, startPoint x: 518, startPoint y: 359, endPoint x: 265, endPoint y: 343, distance: 253.7
type input "[STREET_ADDRESS][PERSON_NAME]"
type input "104"
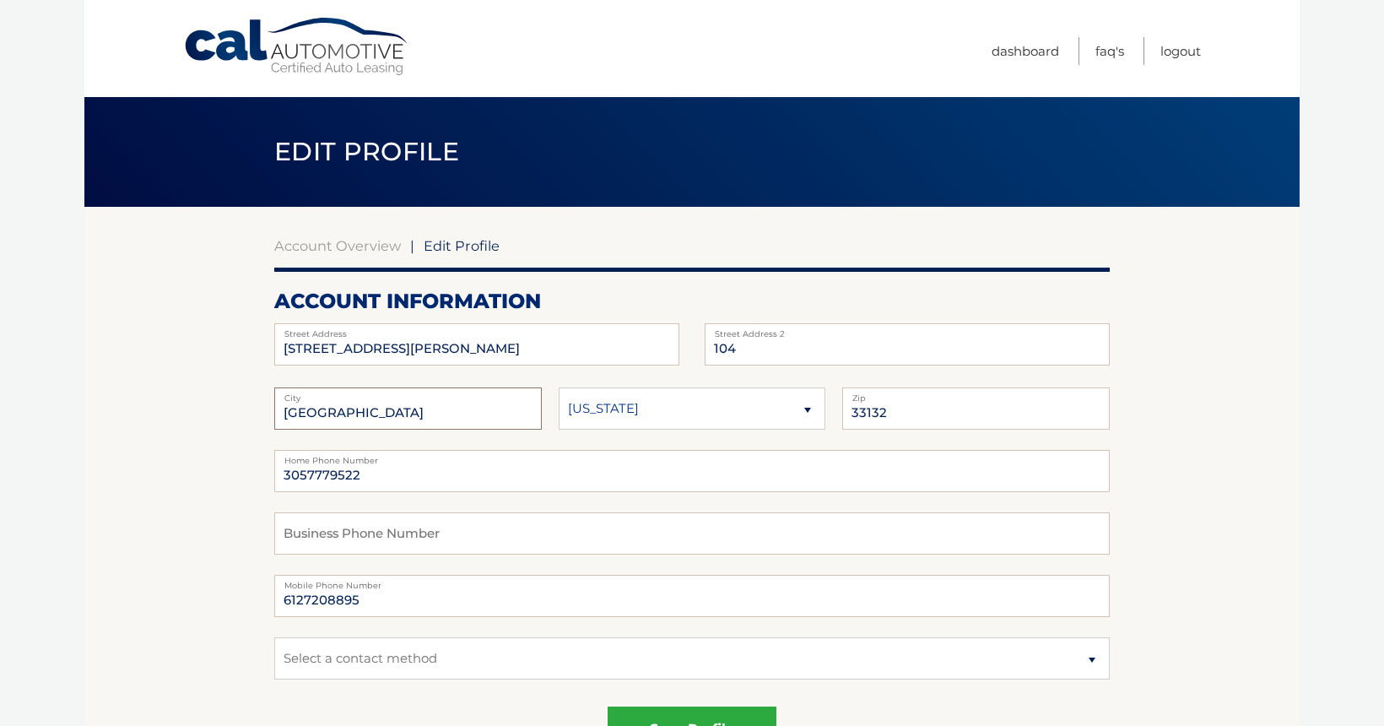
click at [370, 411] on input "MIAMI" at bounding box center [407, 408] width 267 height 42
drag, startPoint x: 370, startPoint y: 411, endPoint x: 275, endPoint y: 409, distance: 95.4
click at [275, 409] on input "MIAMI" at bounding box center [407, 408] width 267 height 42
type input "Maplewood"
select select "MN"
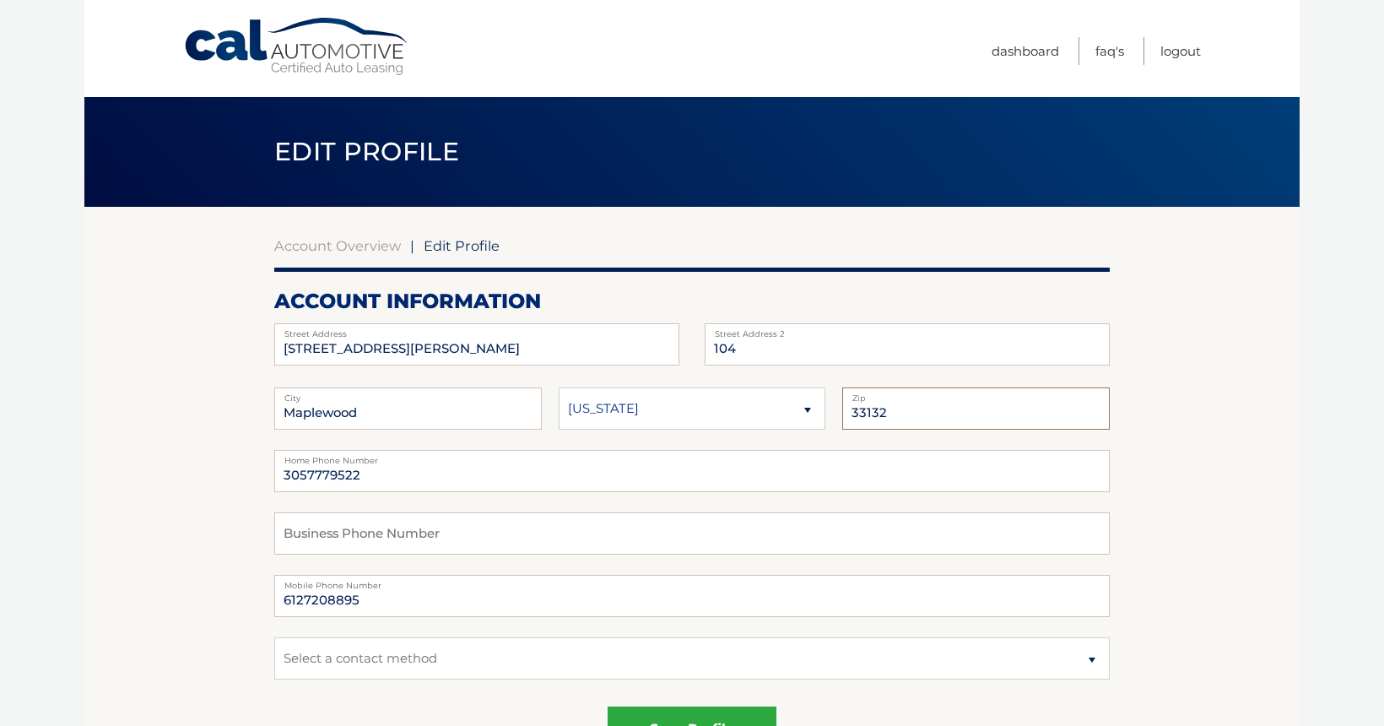
click at [932, 413] on input "33132" at bounding box center [975, 408] width 267 height 42
drag, startPoint x: 932, startPoint y: 413, endPoint x: 831, endPoint y: 412, distance: 101.2
click at [831, 412] on fieldset "Maplewood City Alaska Alabama Arkansas State 33132 Zip" at bounding box center [691, 418] width 835 height 62
type input "55109"
click at [429, 482] on input "3057779522" at bounding box center [691, 471] width 835 height 42
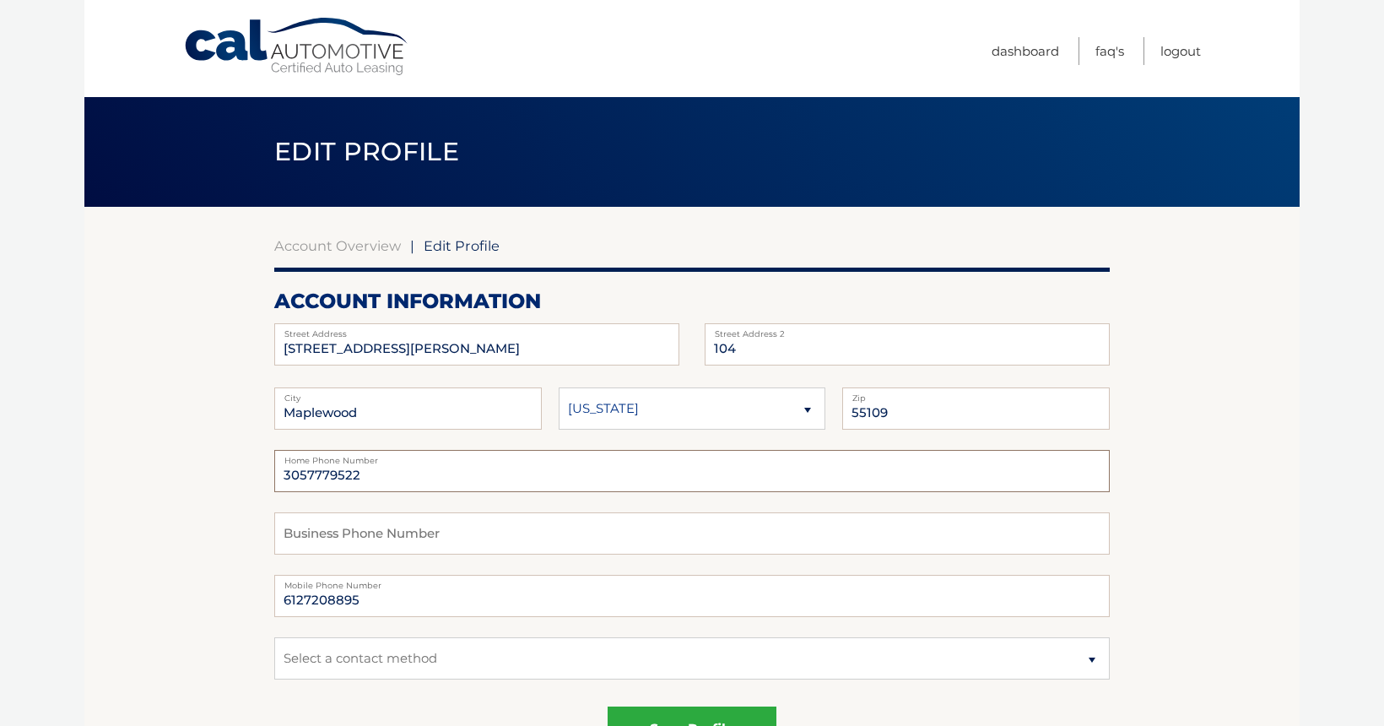
drag, startPoint x: 429, startPoint y: 482, endPoint x: 253, endPoint y: 466, distance: 177.1
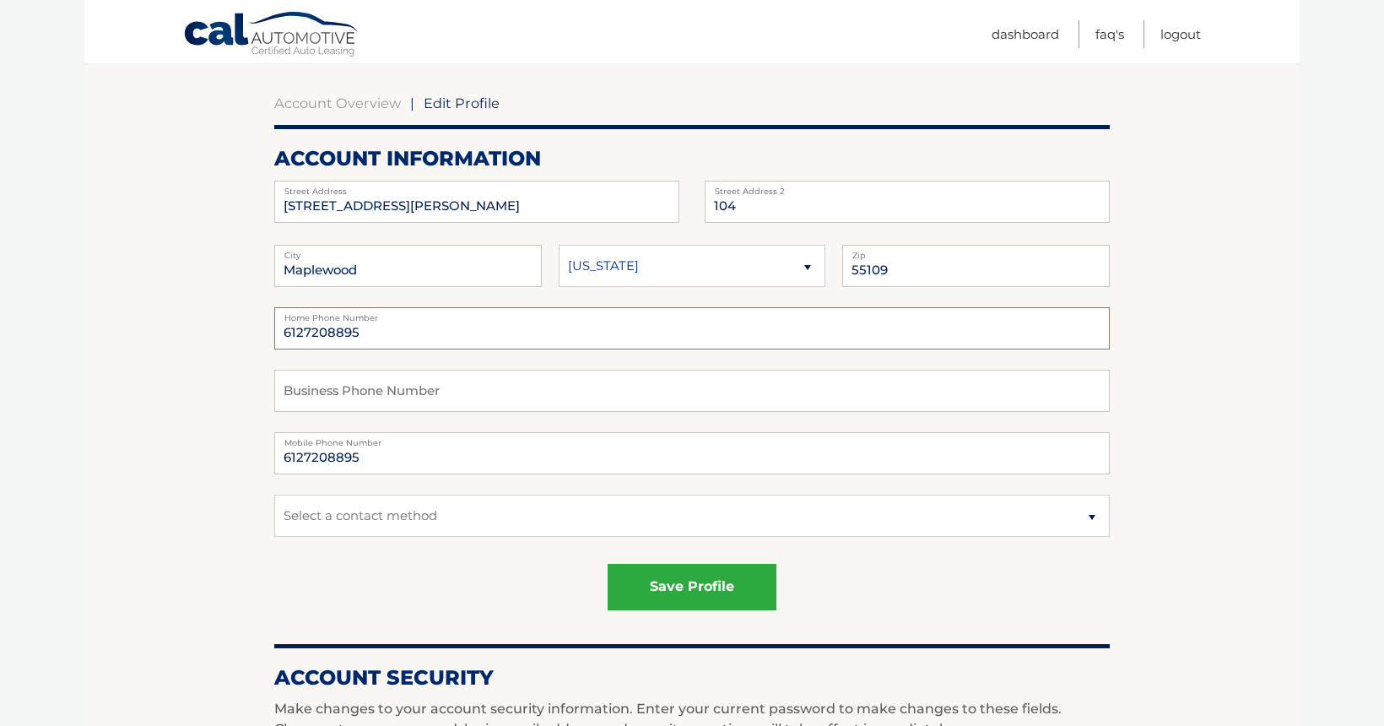
scroll to position [144, 0]
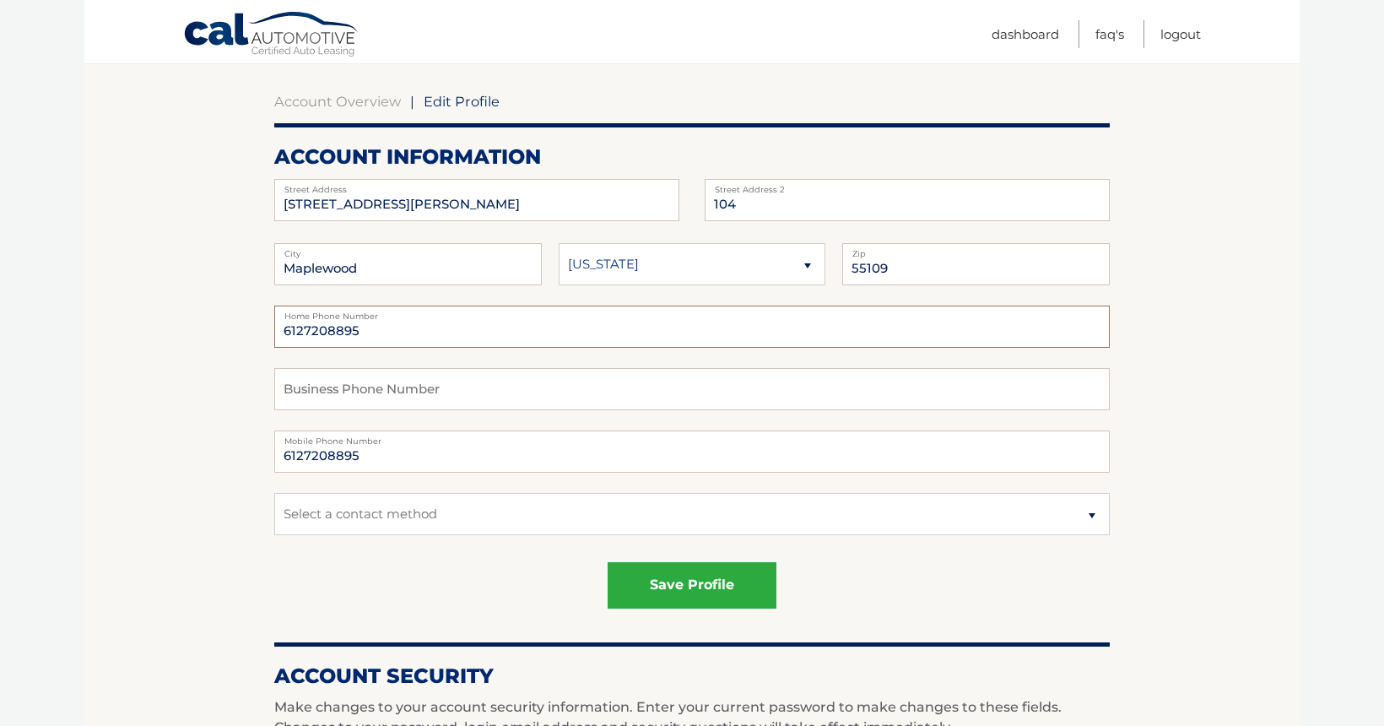
type input "6127208895"
select select "1"
click at [702, 590] on button "save profile" at bounding box center [691, 585] width 169 height 46
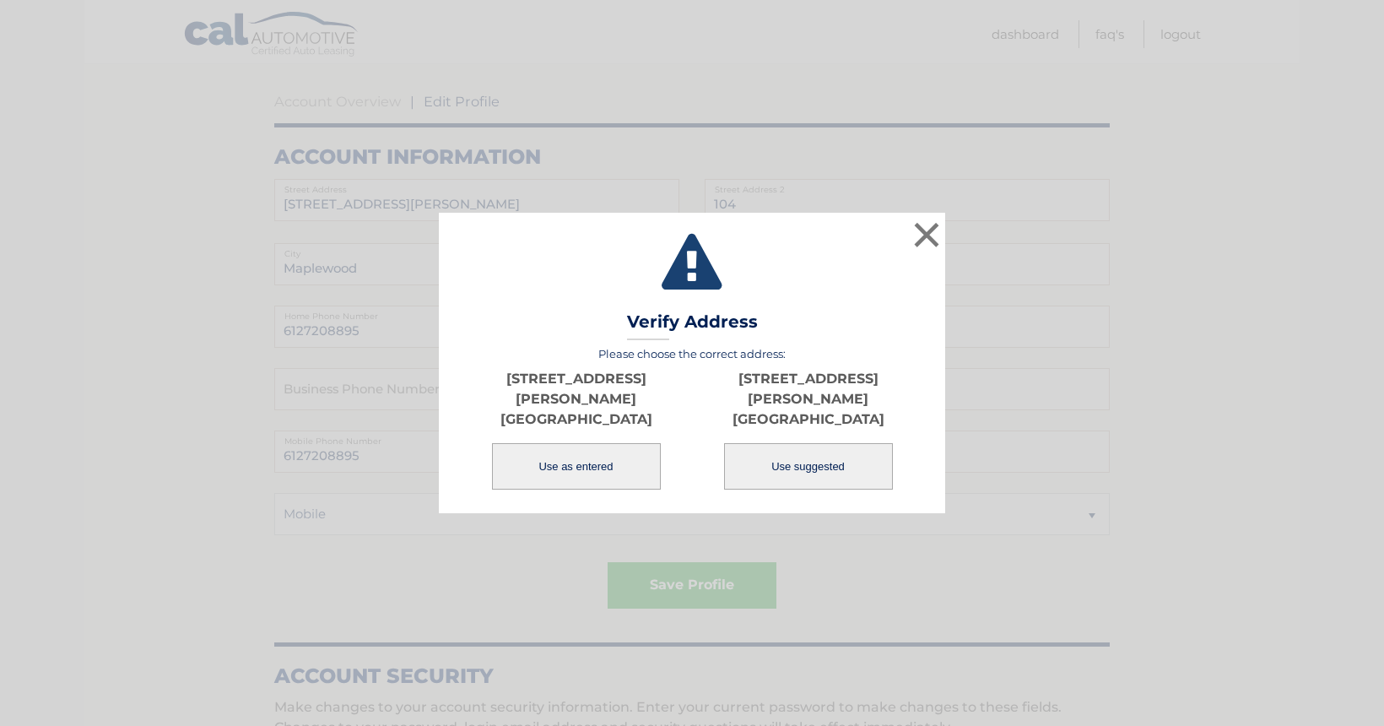
click at [832, 454] on button "Use suggested" at bounding box center [808, 466] width 169 height 46
type input "[STREET_ADDRESS][PERSON_NAME]"
type input "MAPLEWOOD"
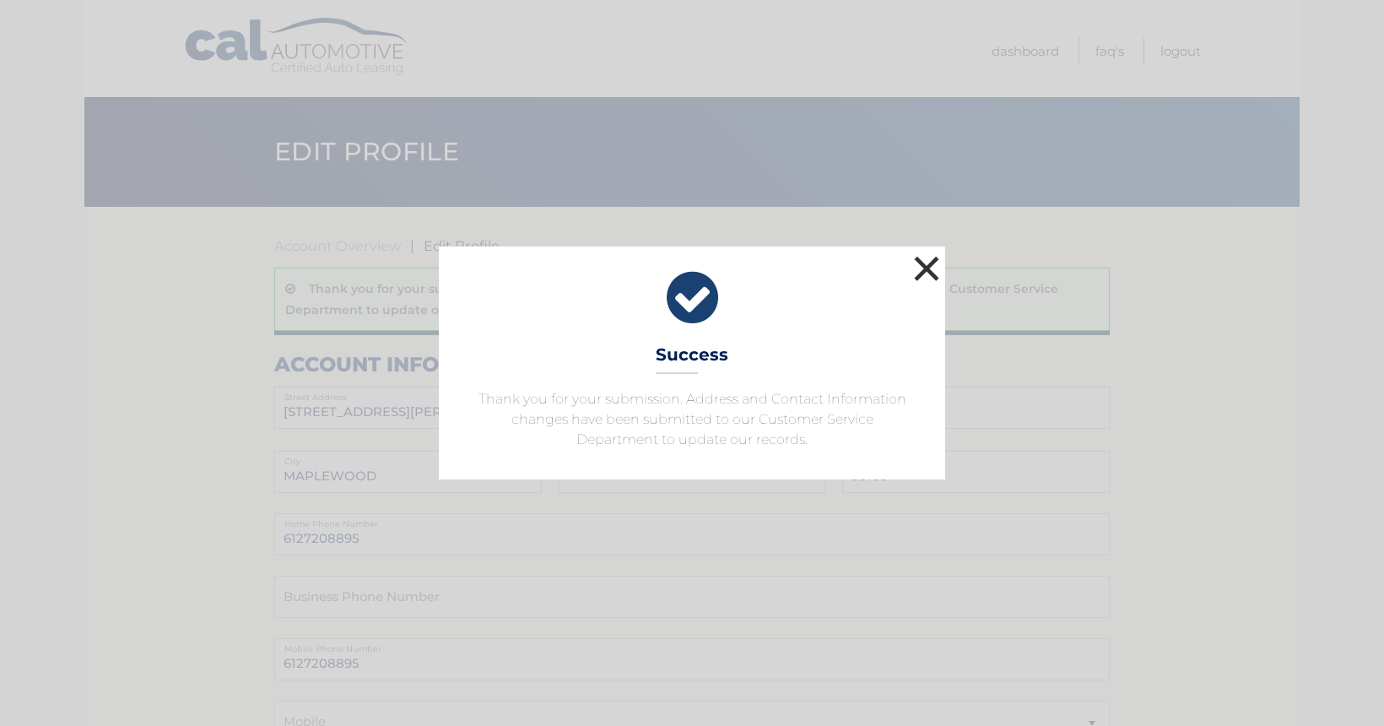
click at [928, 267] on button "×" at bounding box center [926, 268] width 34 height 34
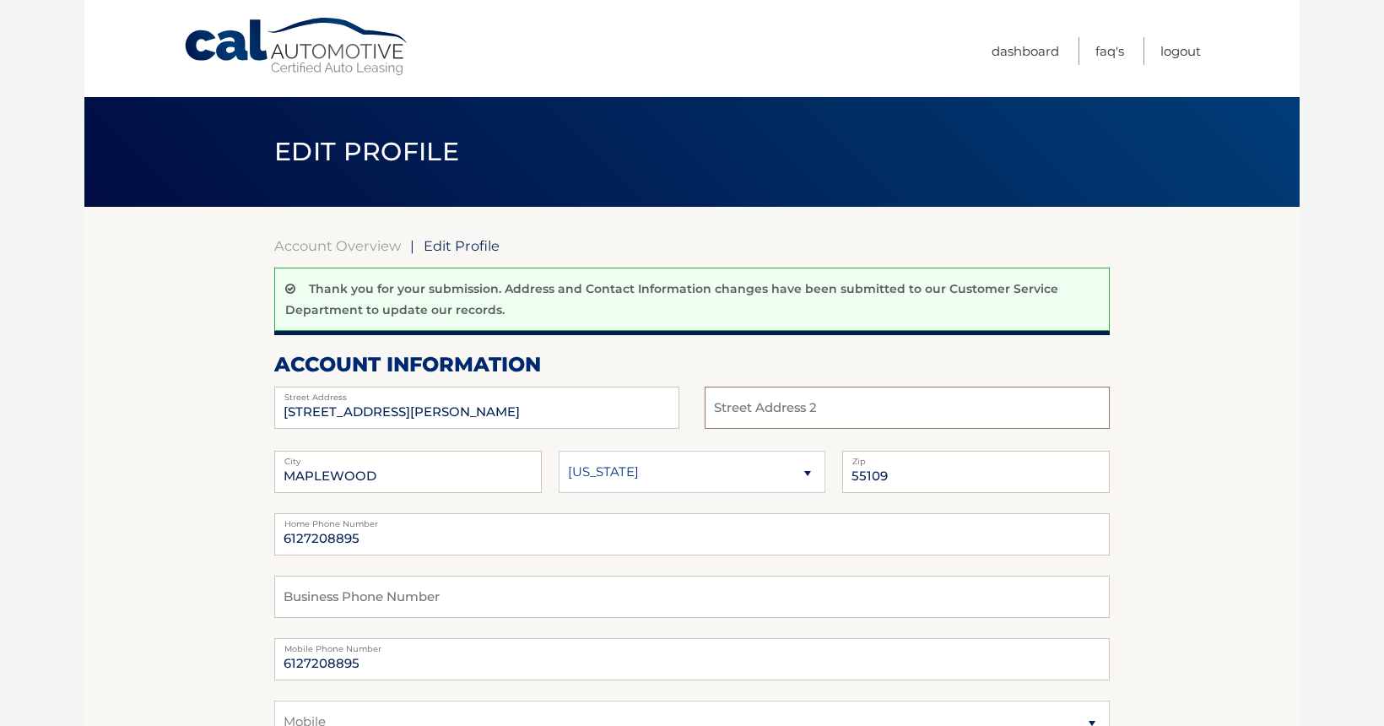
click at [778, 394] on input "text" at bounding box center [906, 407] width 405 height 42
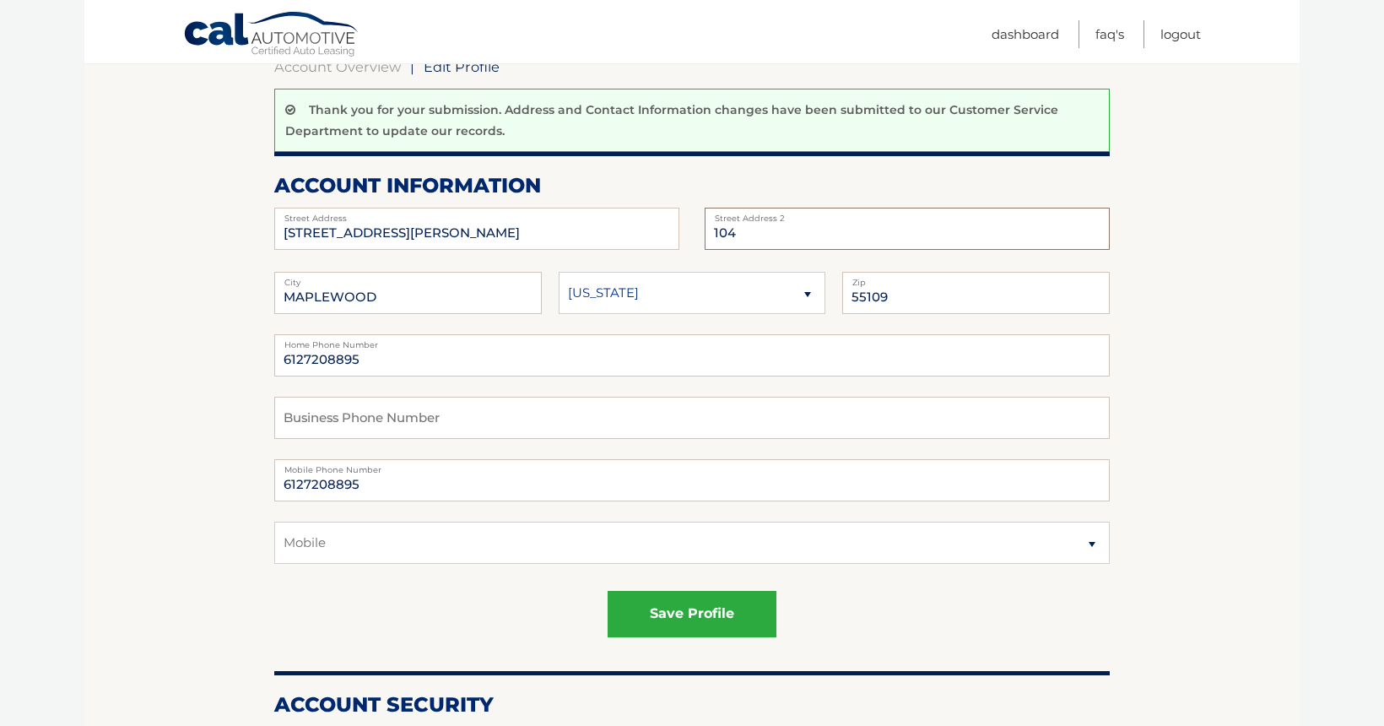
scroll to position [180, 0]
click at [689, 612] on button "save profile" at bounding box center [691, 613] width 169 height 46
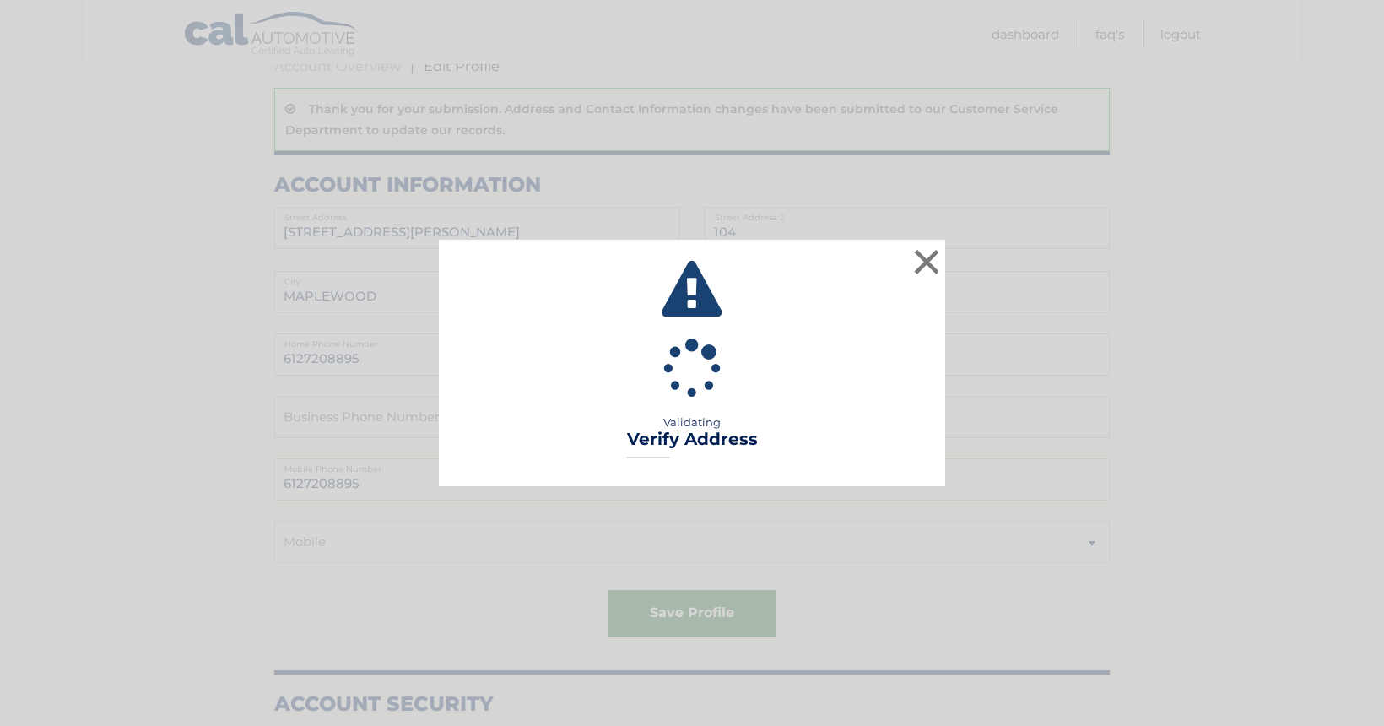
type input "APT 104"
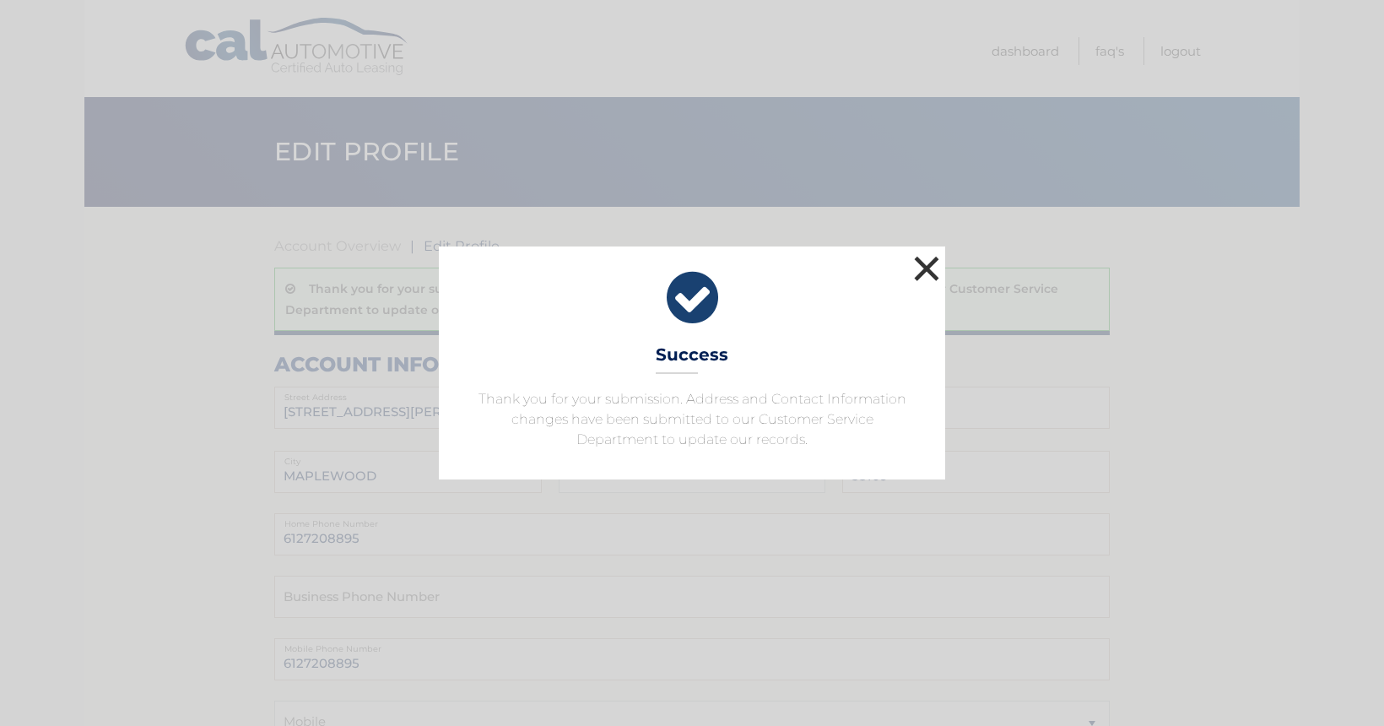
click at [927, 266] on button "×" at bounding box center [926, 268] width 34 height 34
